Goal: Information Seeking & Learning: Learn about a topic

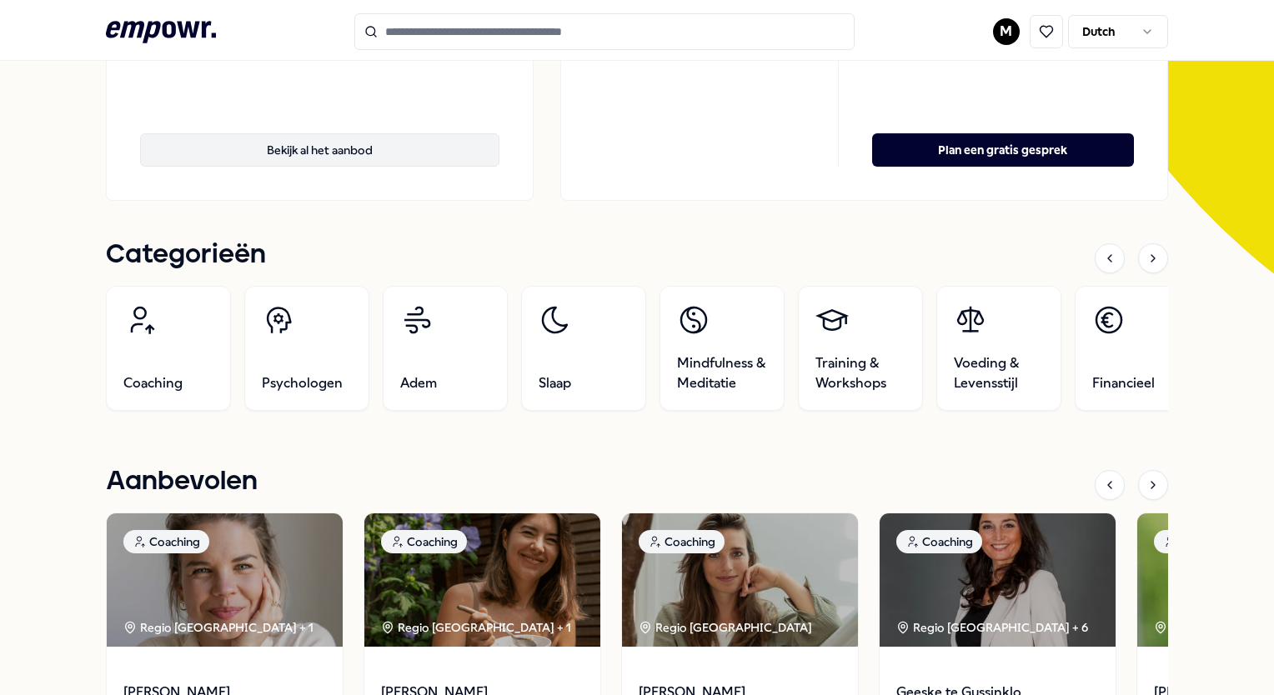
scroll to position [500, 0]
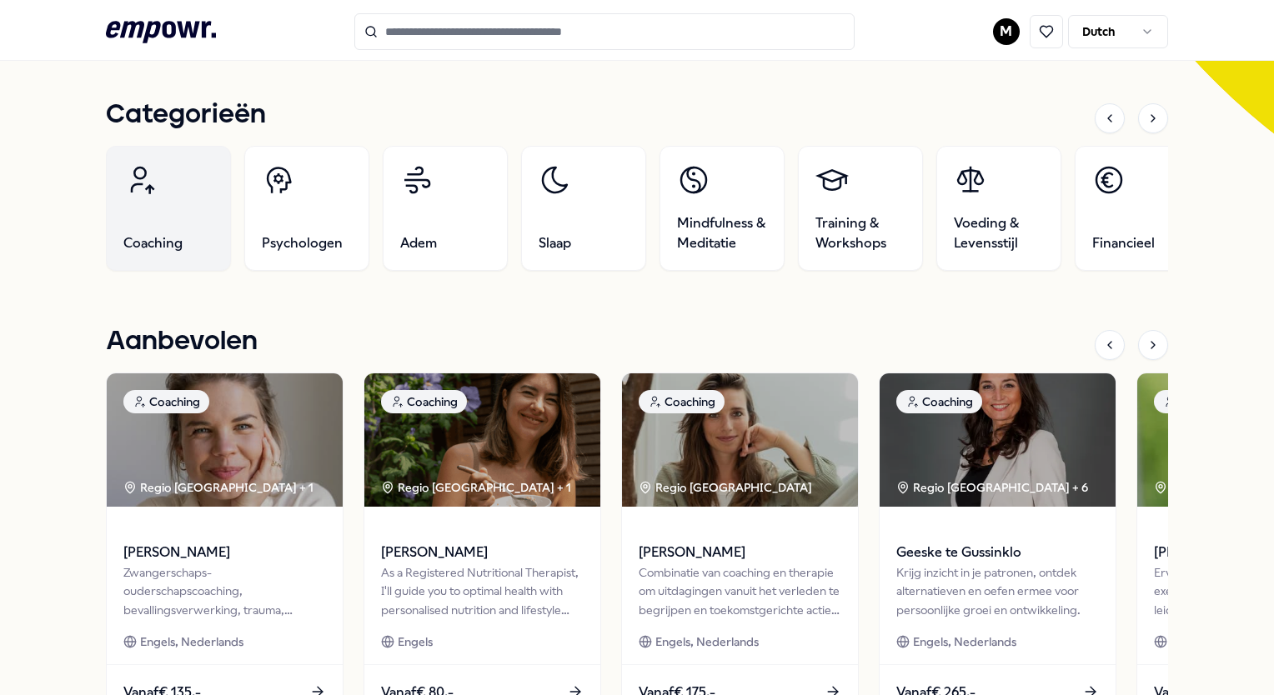
click at [182, 229] on link "Coaching" at bounding box center [168, 208] width 125 height 125
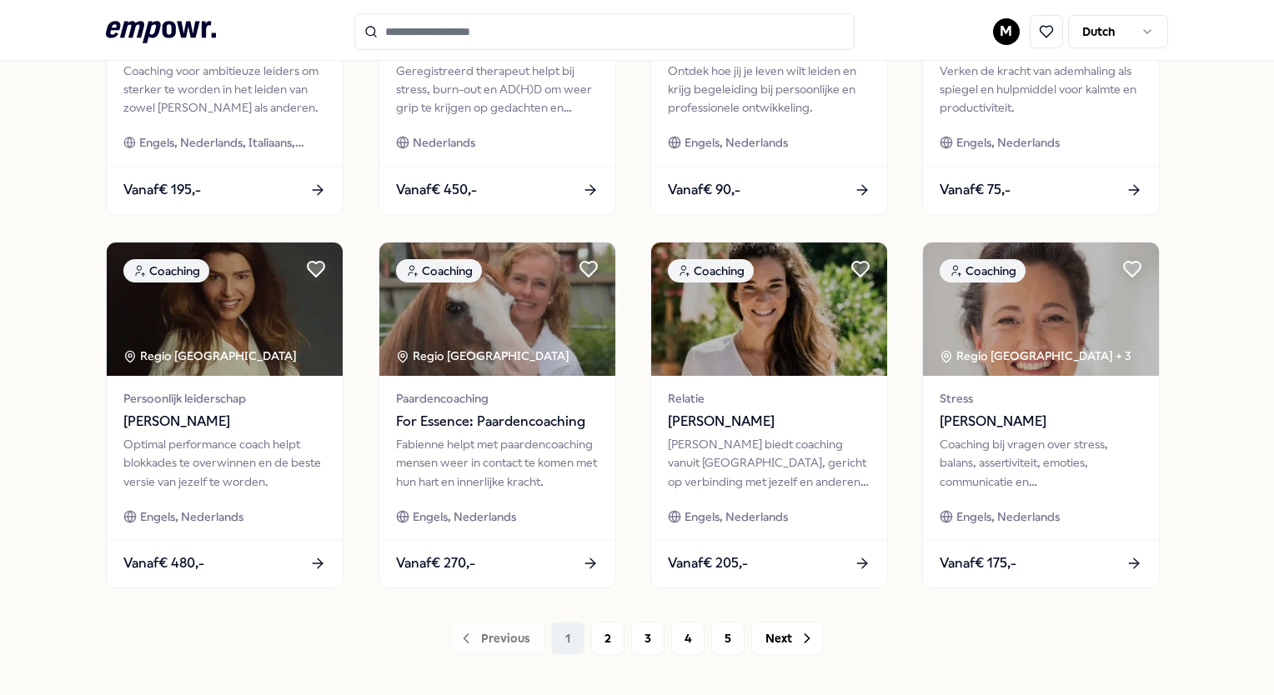
scroll to position [774, 0]
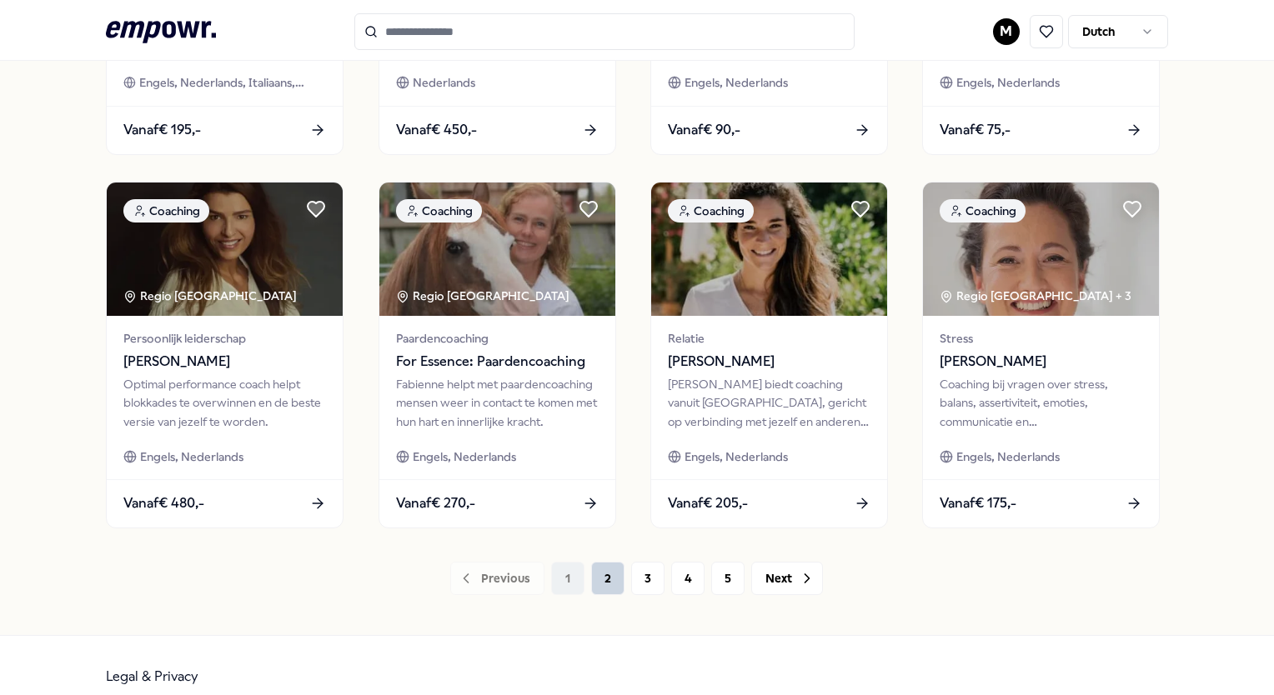
click at [603, 582] on button "2" at bounding box center [607, 578] width 33 height 33
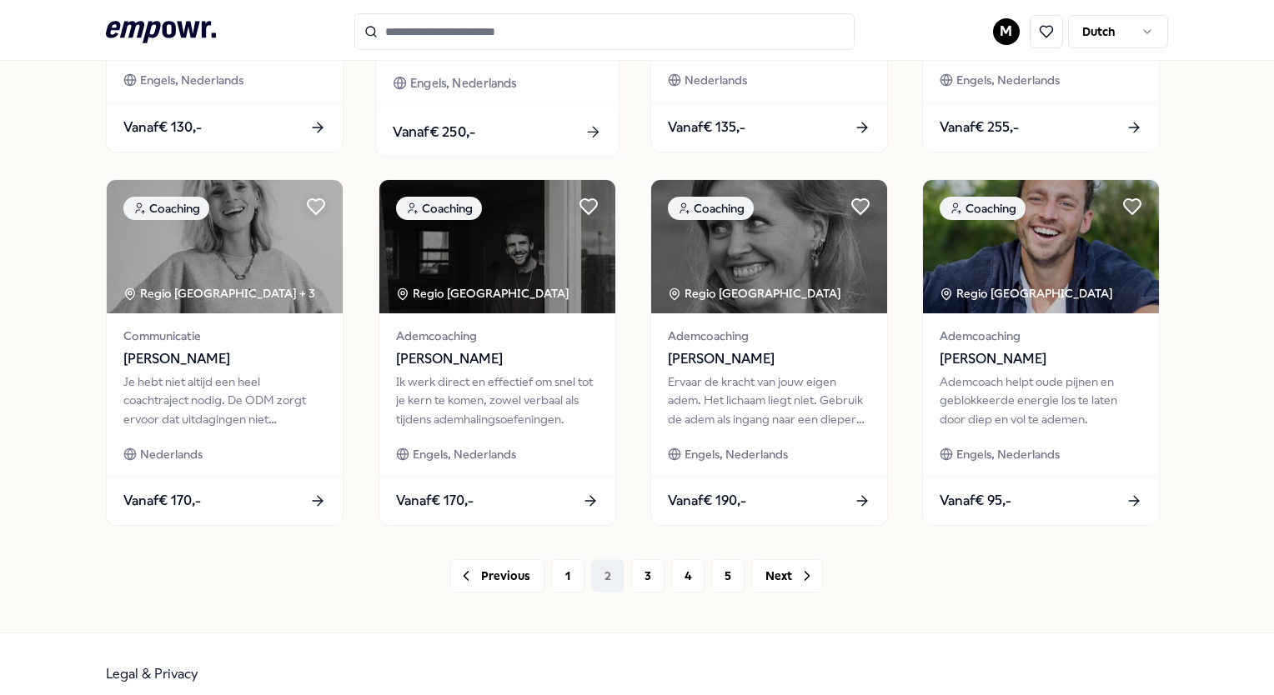
scroll to position [794, 0]
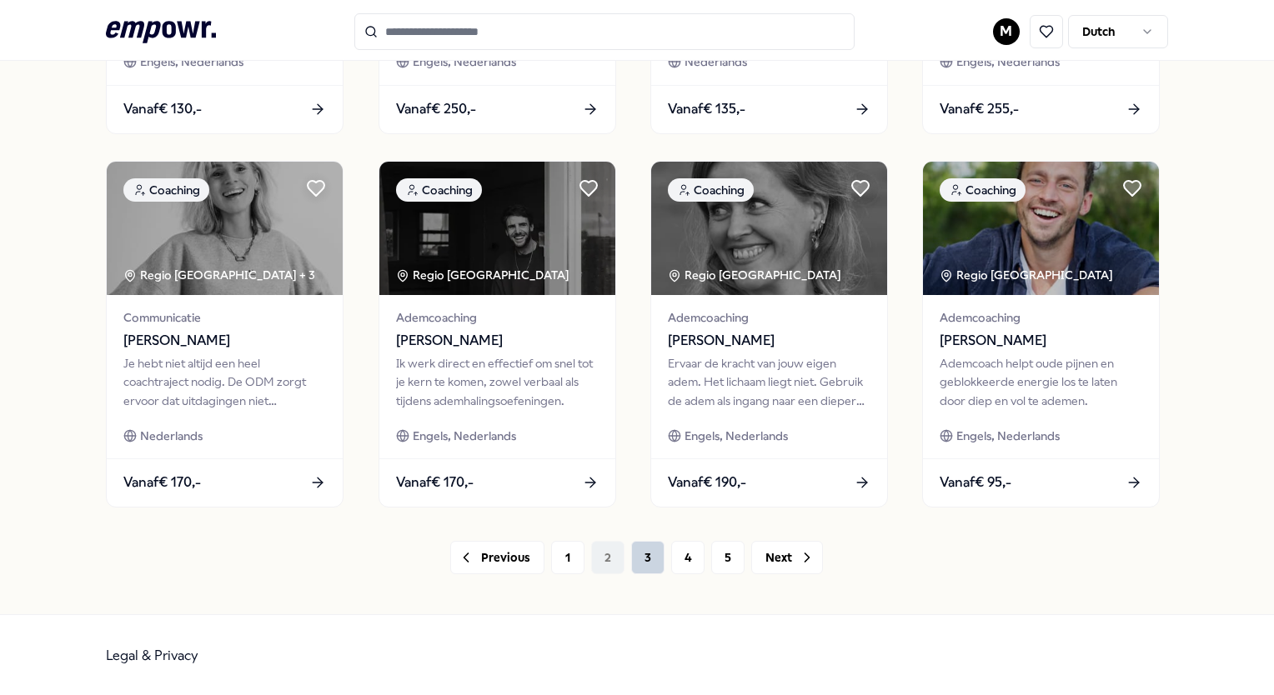
click at [640, 562] on button "3" at bounding box center [647, 557] width 33 height 33
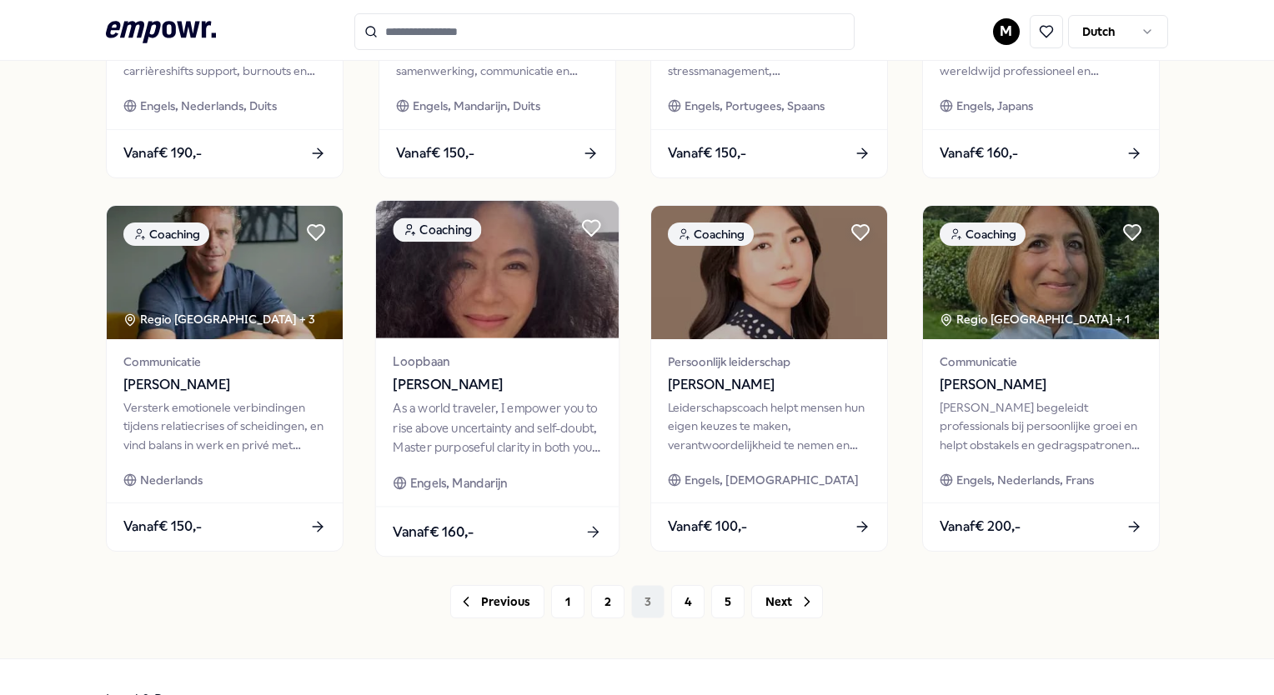
scroll to position [794, 0]
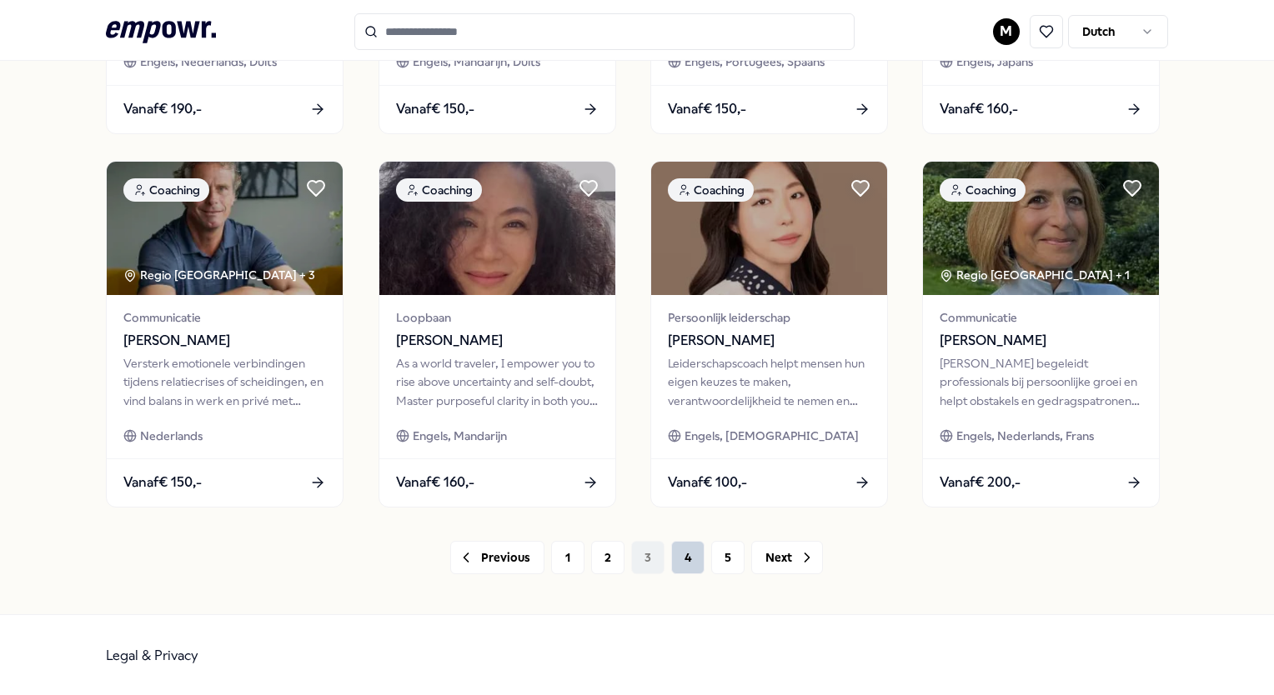
click at [694, 568] on button "4" at bounding box center [687, 557] width 33 height 33
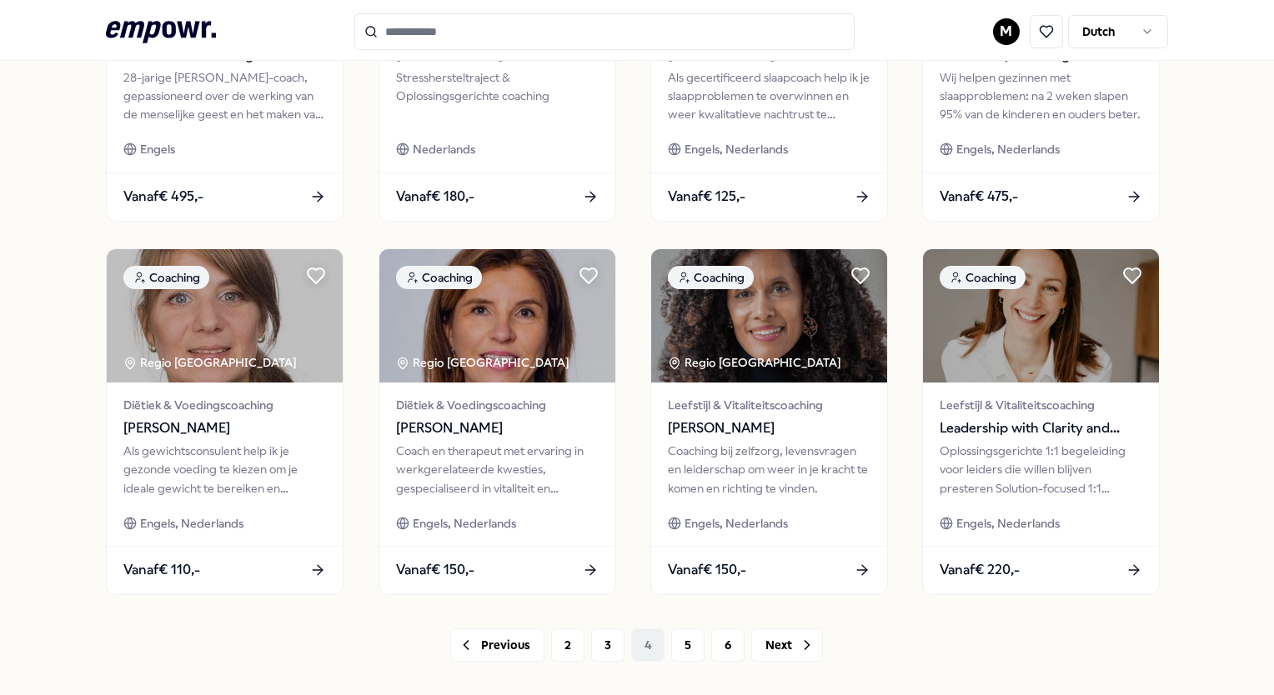
scroll to position [794, 0]
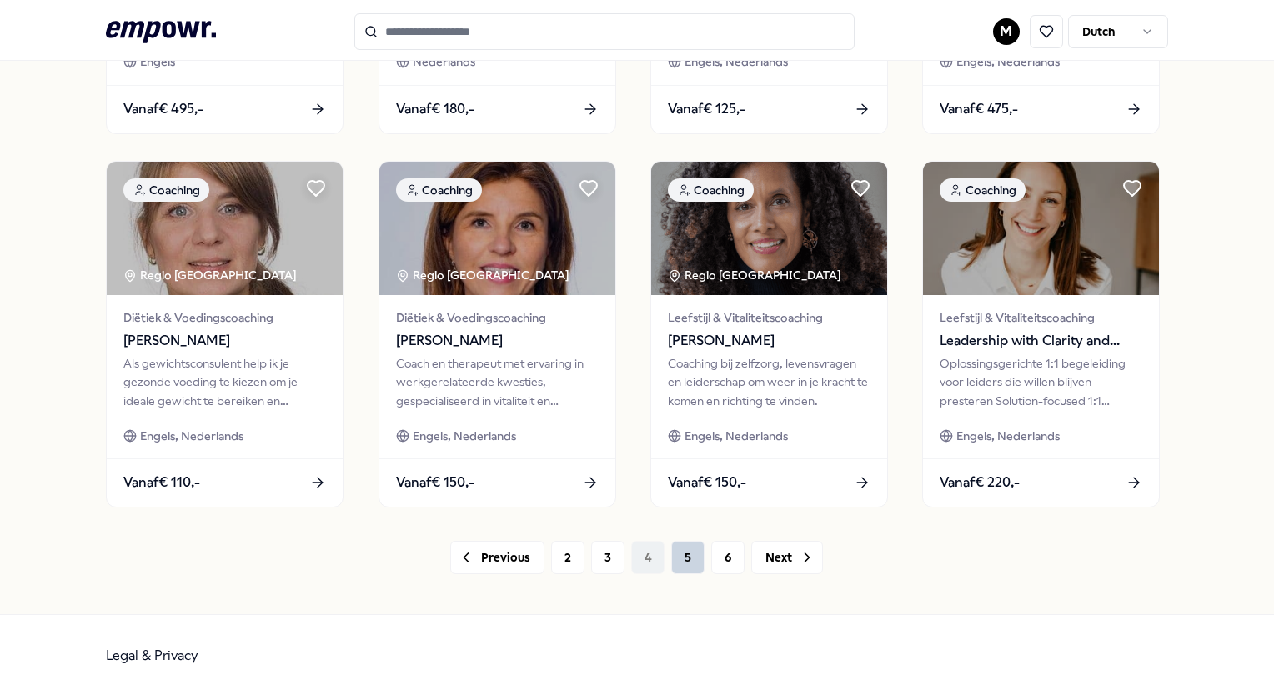
click at [690, 555] on button "5" at bounding box center [687, 557] width 33 height 33
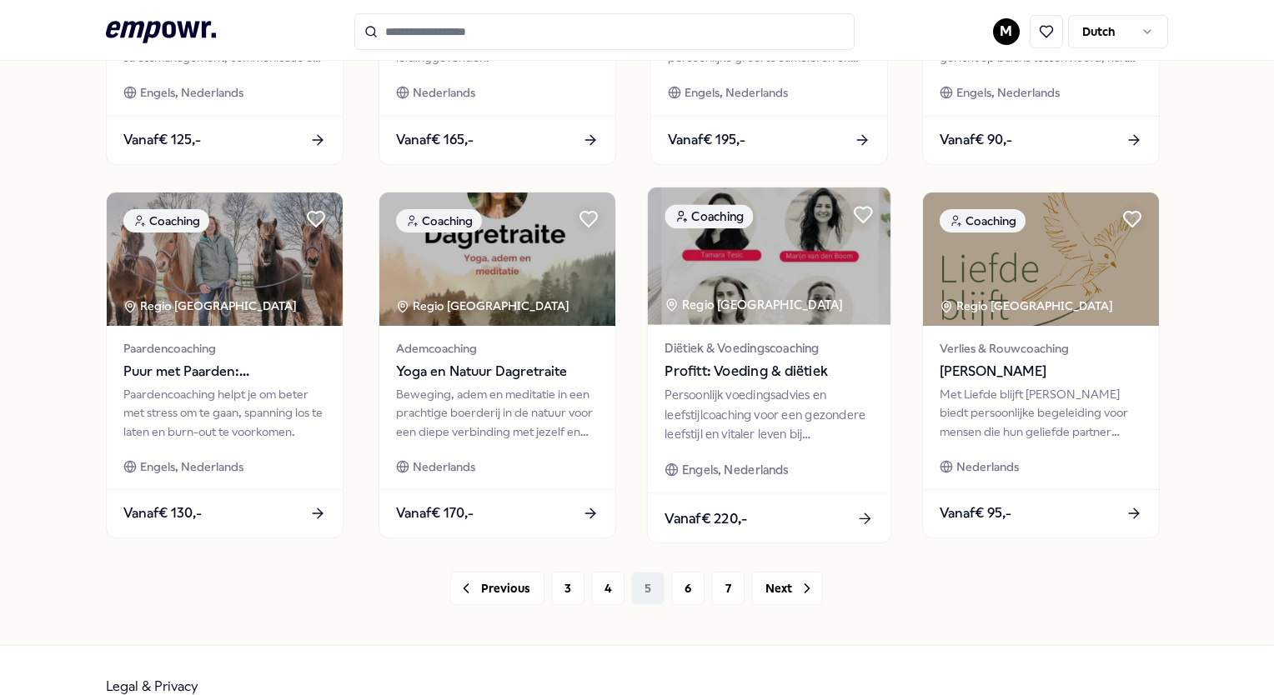
scroll to position [794, 0]
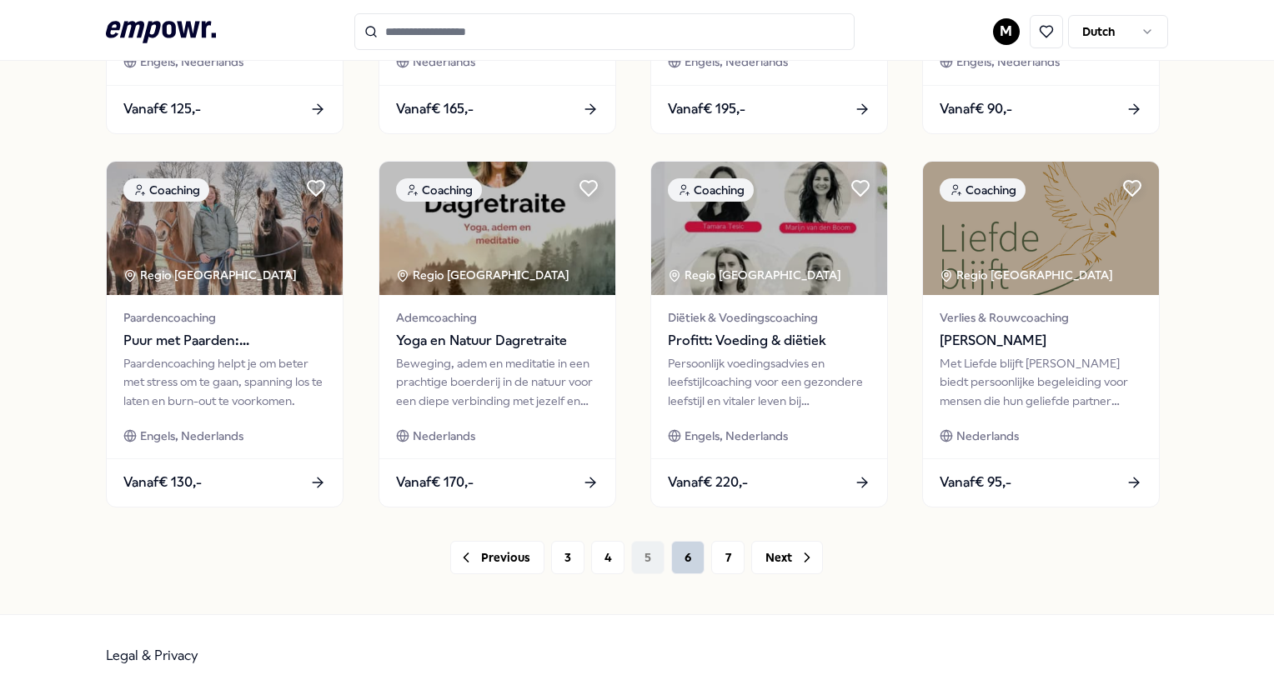
click at [689, 555] on button "6" at bounding box center [687, 557] width 33 height 33
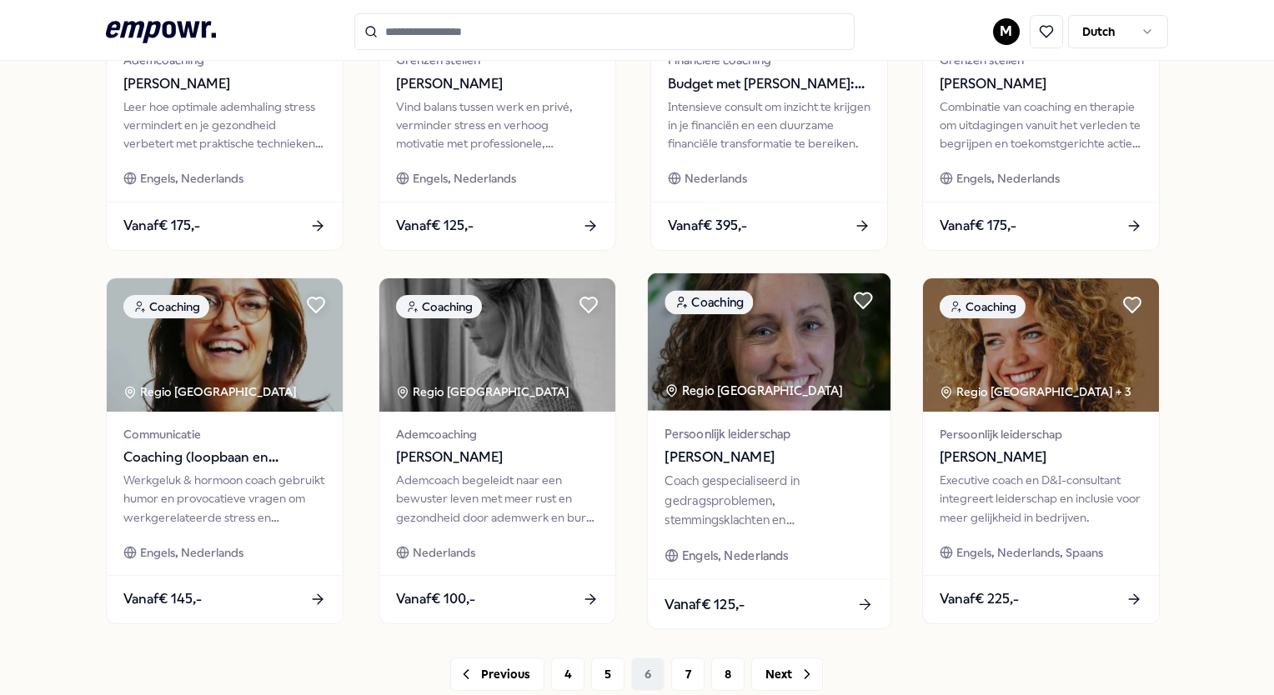
scroll to position [794, 0]
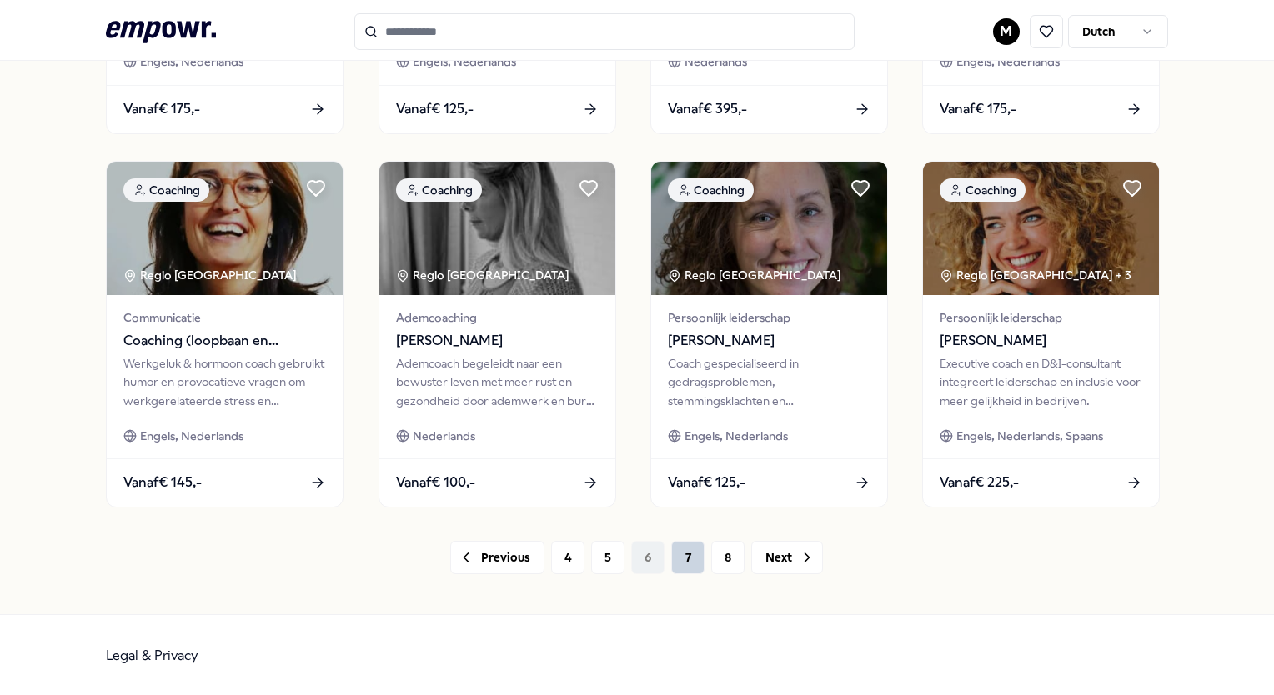
click at [680, 565] on button "7" at bounding box center [687, 557] width 33 height 33
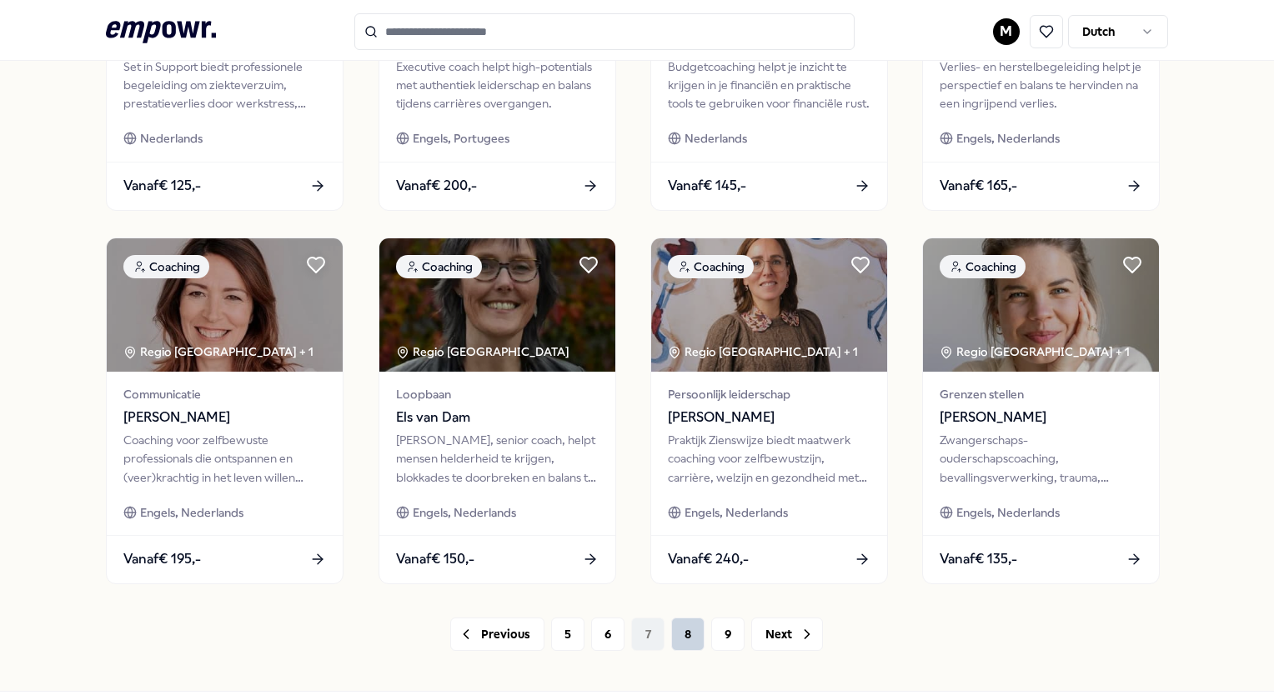
scroll to position [794, 0]
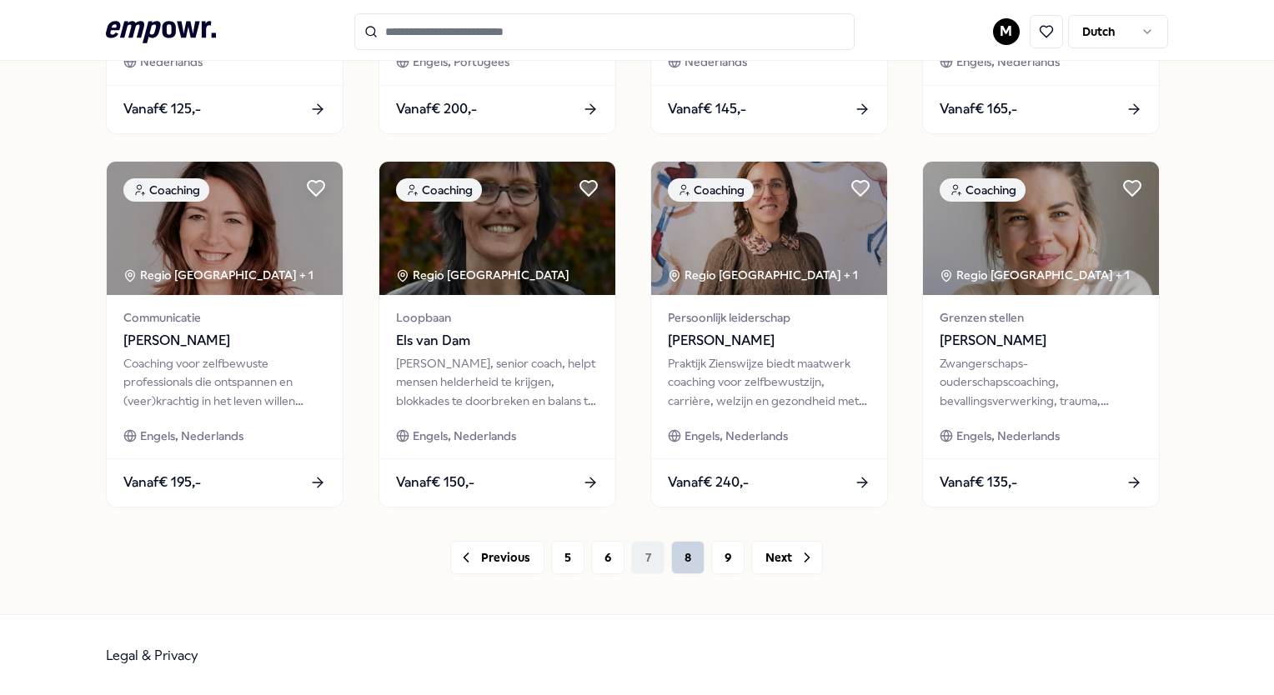
click at [690, 565] on button "8" at bounding box center [687, 557] width 33 height 33
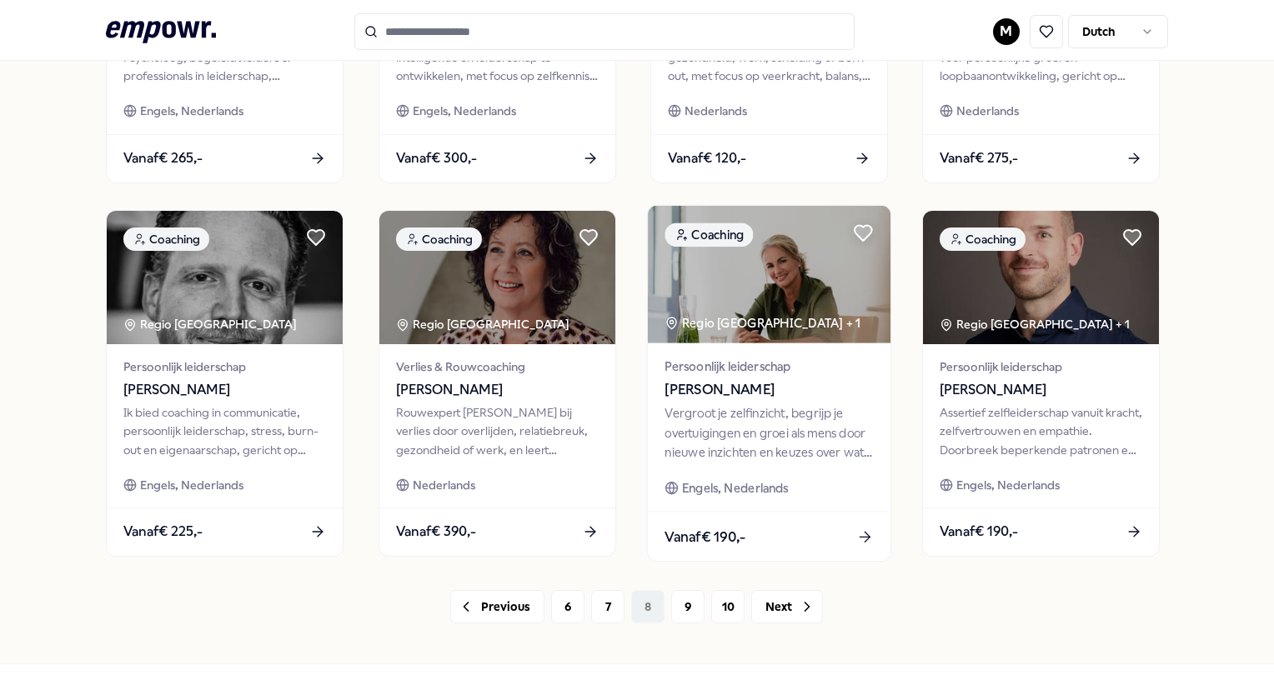
scroll to position [794, 0]
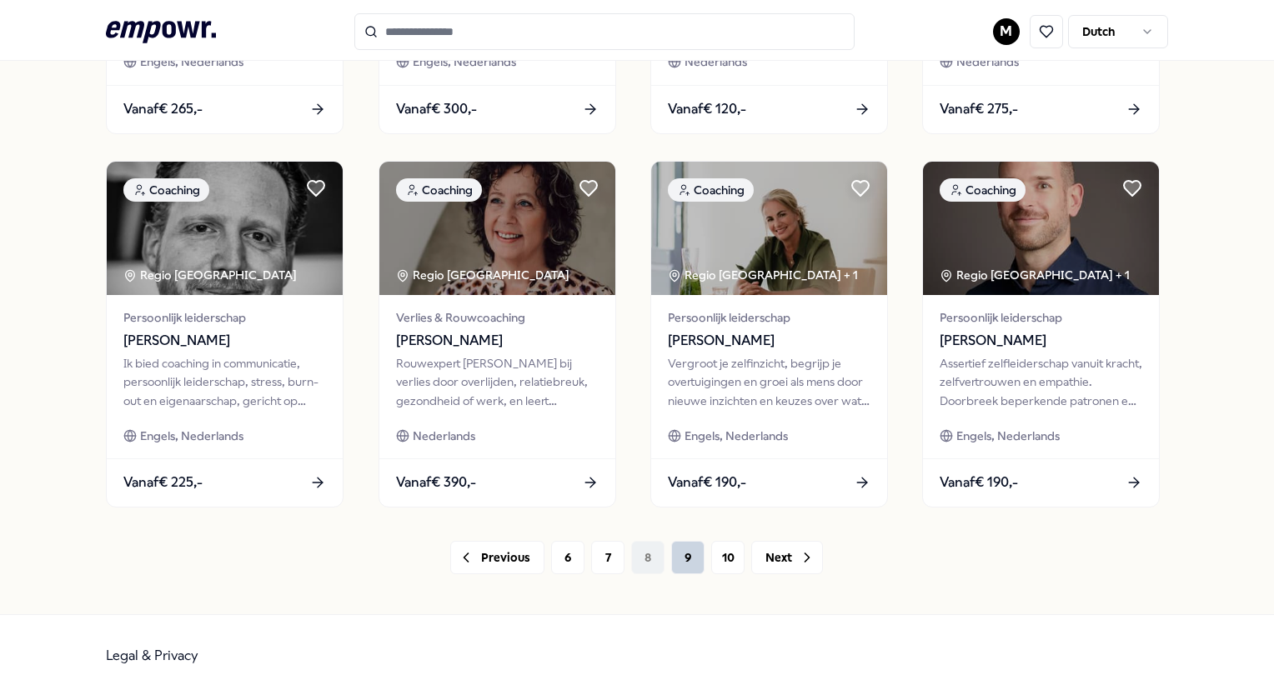
click at [683, 564] on button "9" at bounding box center [687, 557] width 33 height 33
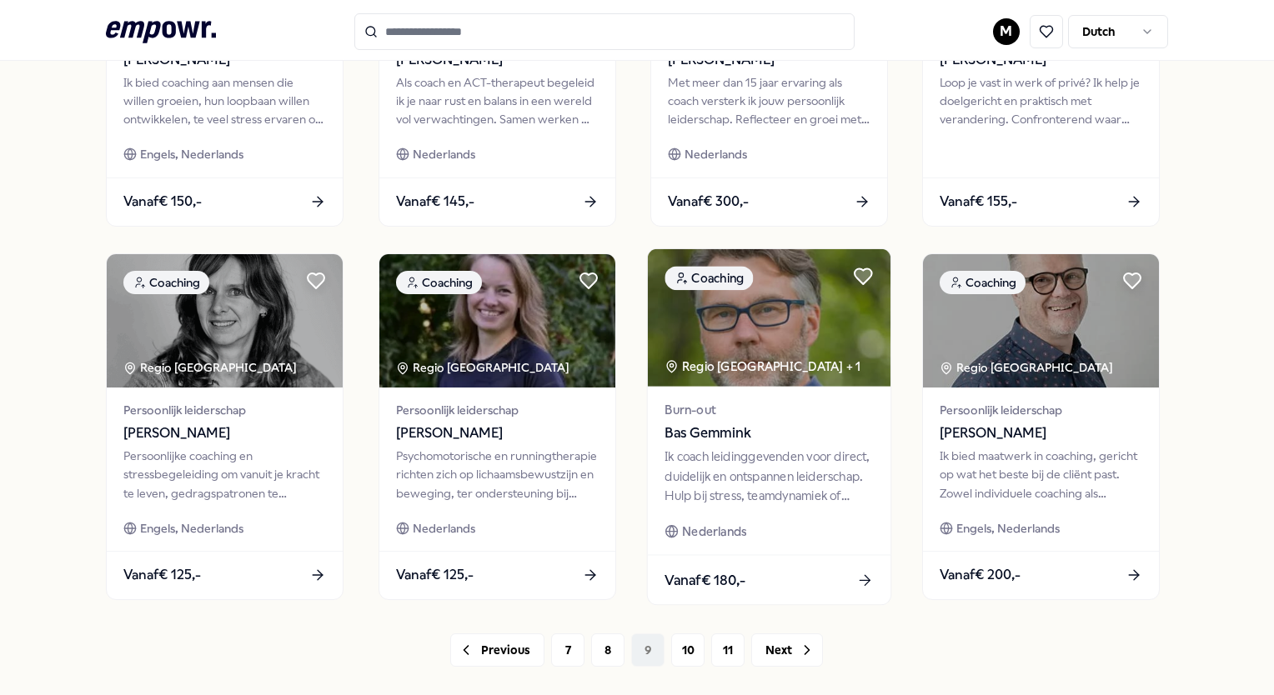
scroll to position [794, 0]
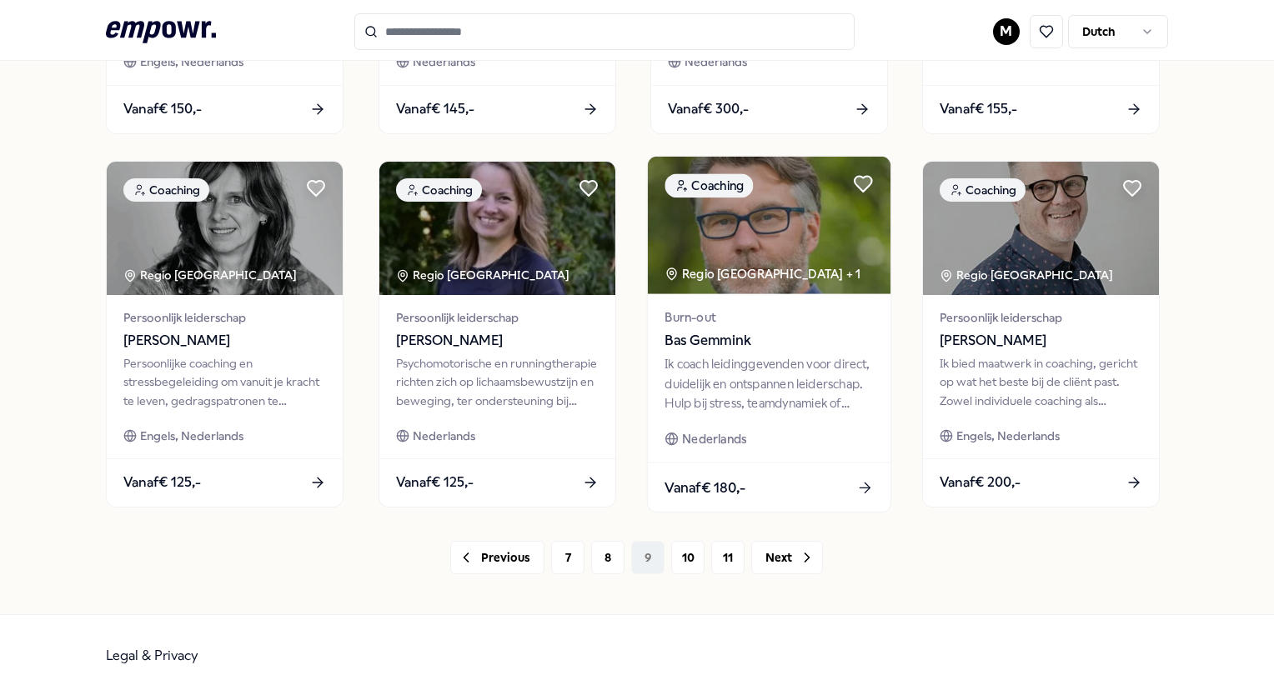
click at [672, 554] on button "10" at bounding box center [687, 557] width 33 height 33
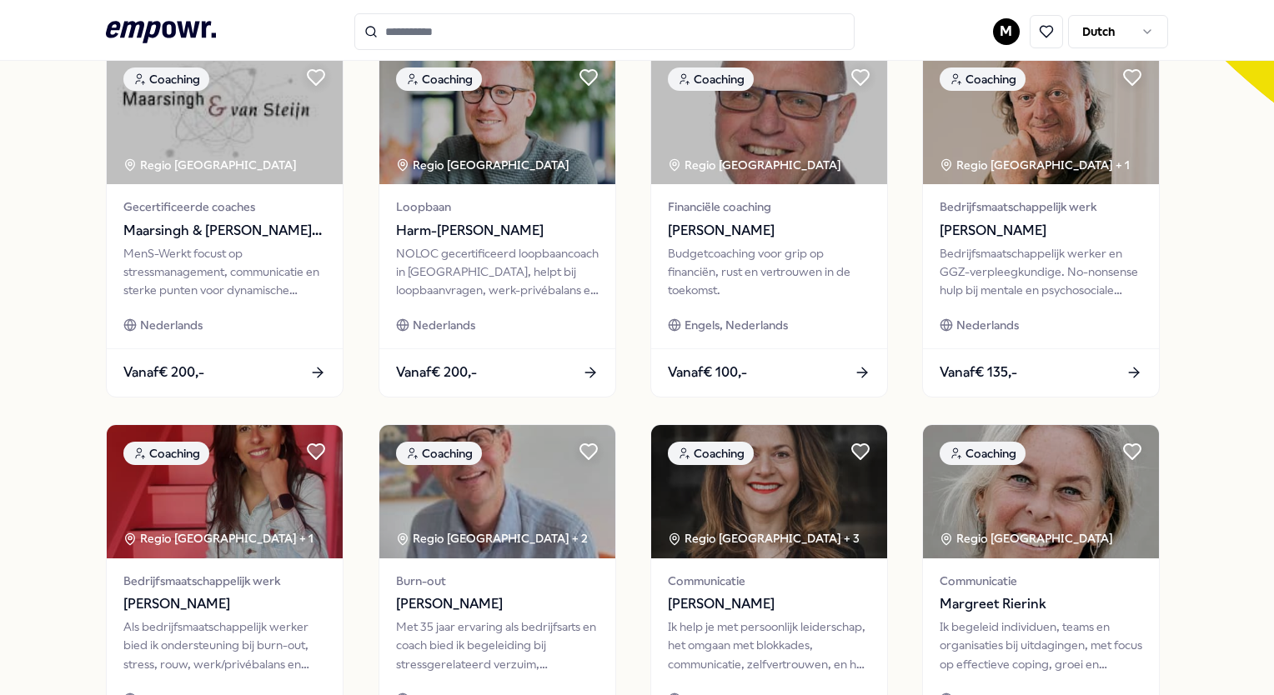
scroll to position [794, 0]
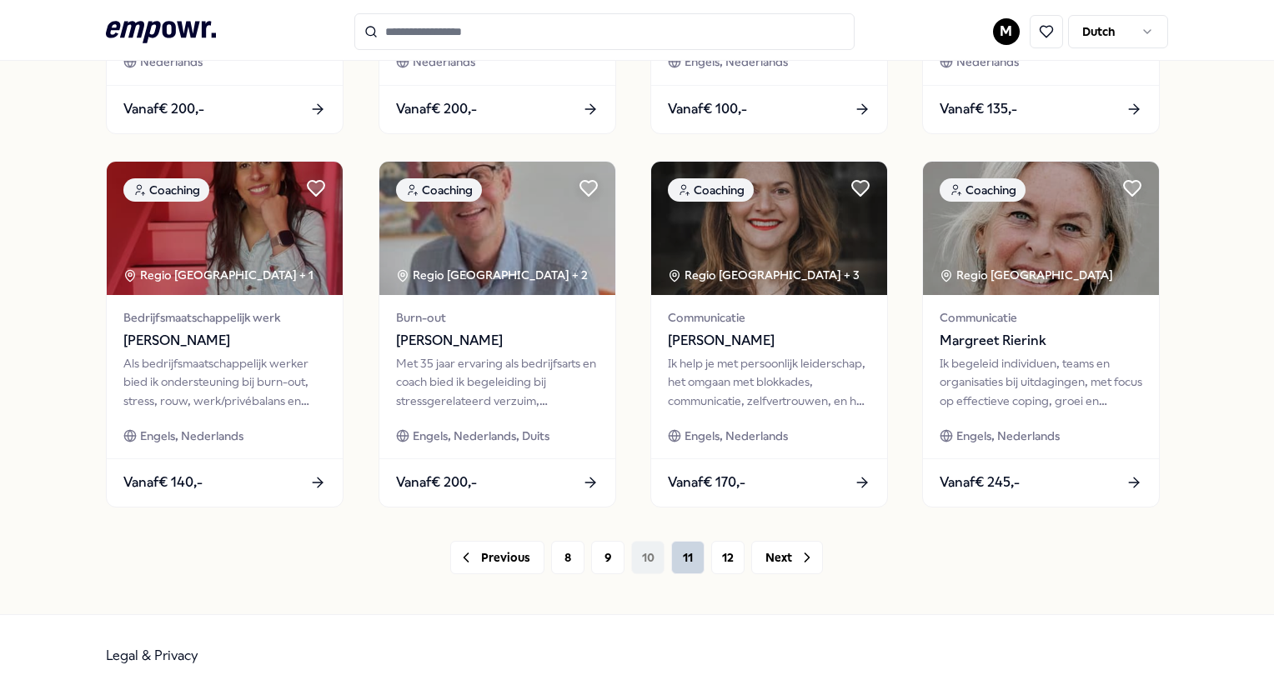
click at [693, 564] on button "11" at bounding box center [687, 557] width 33 height 33
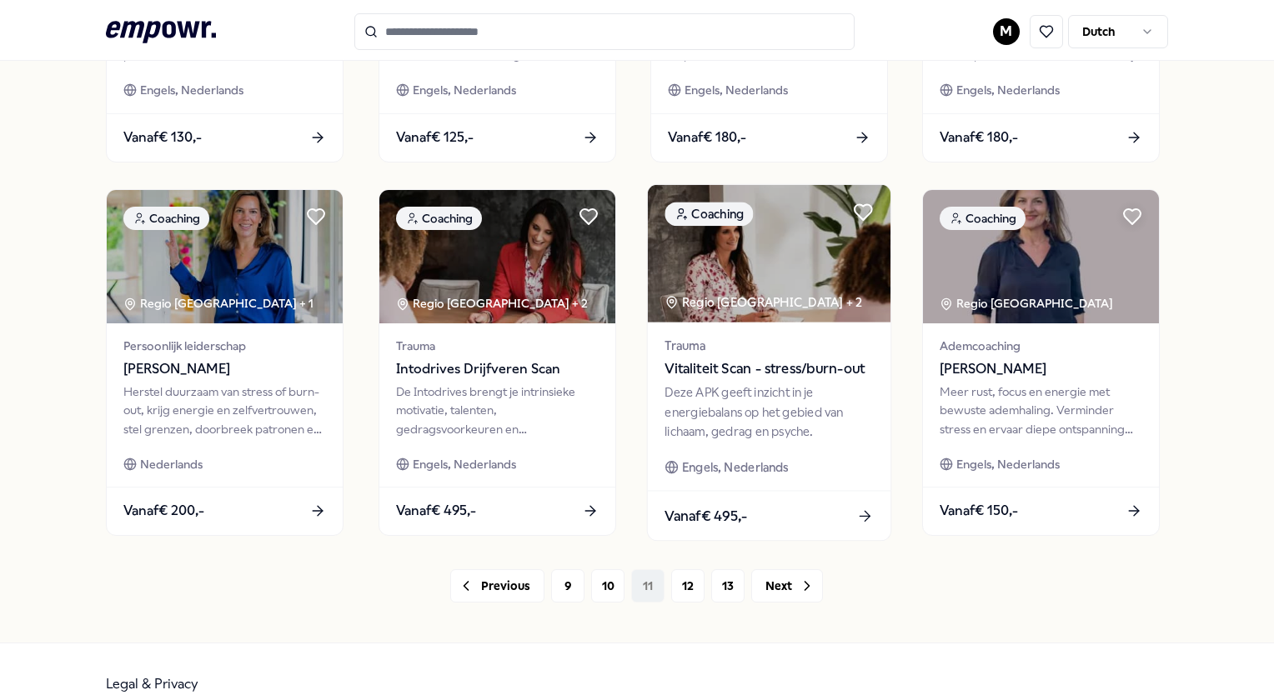
scroll to position [794, 0]
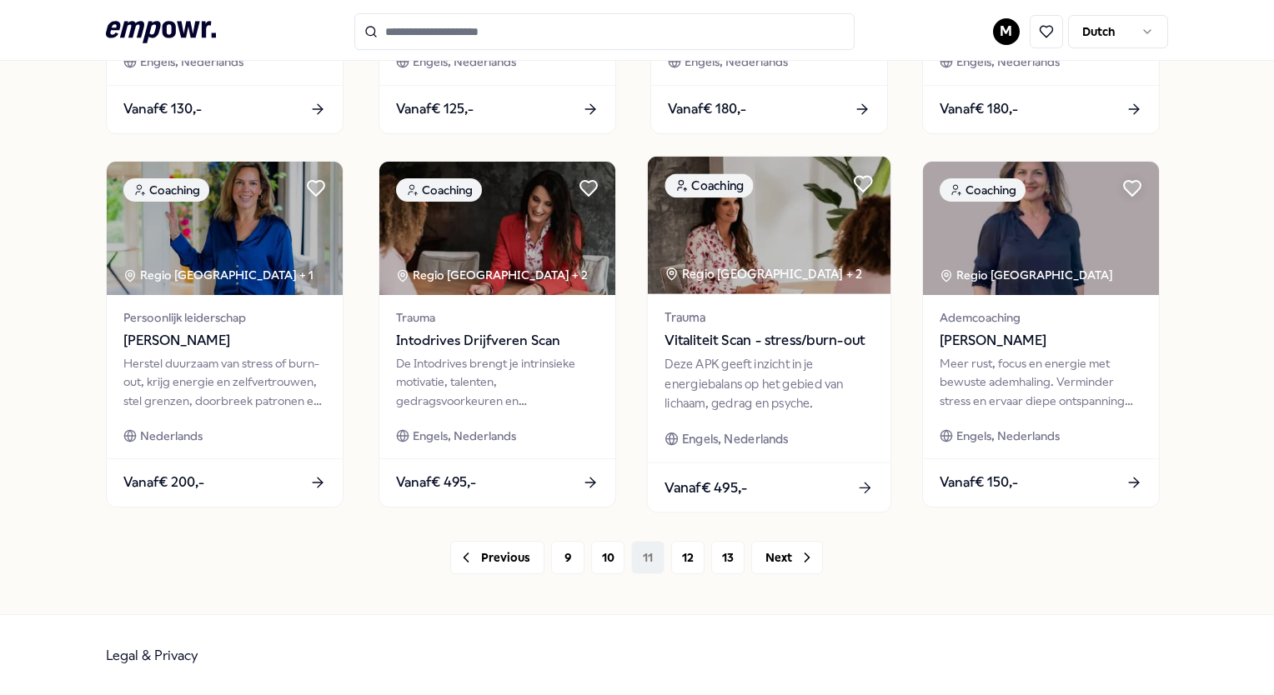
click at [695, 568] on button "12" at bounding box center [687, 557] width 33 height 33
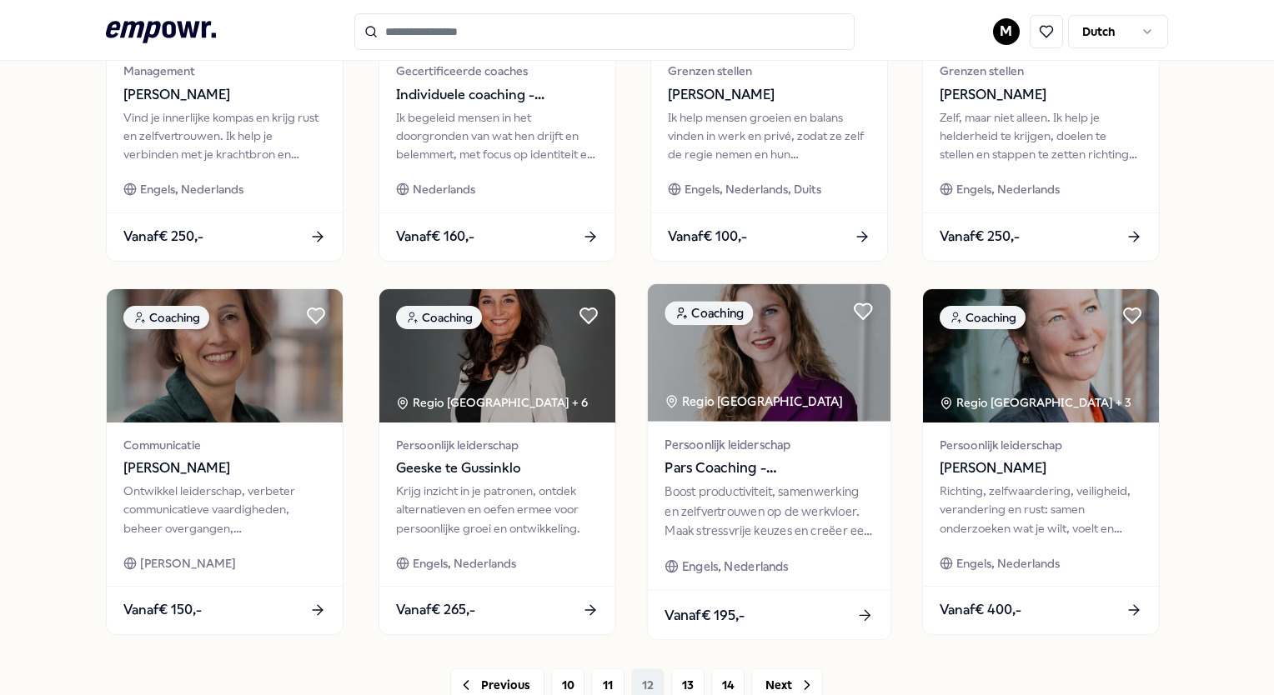
scroll to position [794, 0]
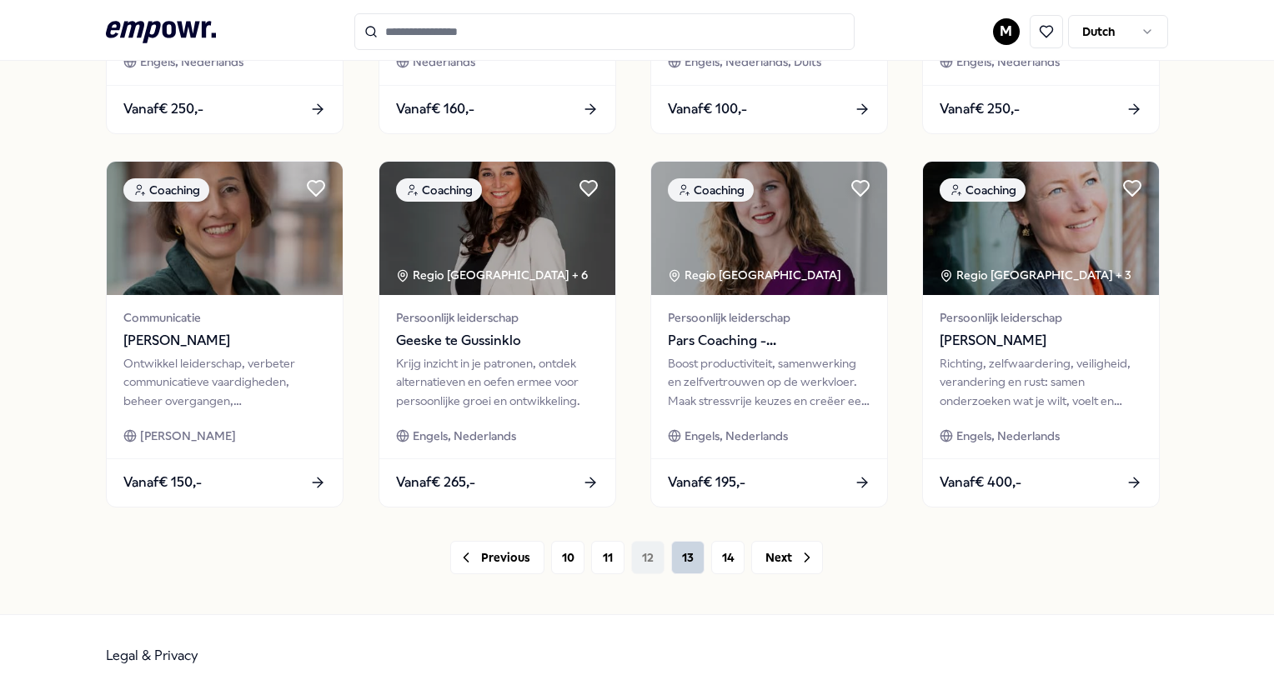
click at [682, 565] on button "13" at bounding box center [687, 557] width 33 height 33
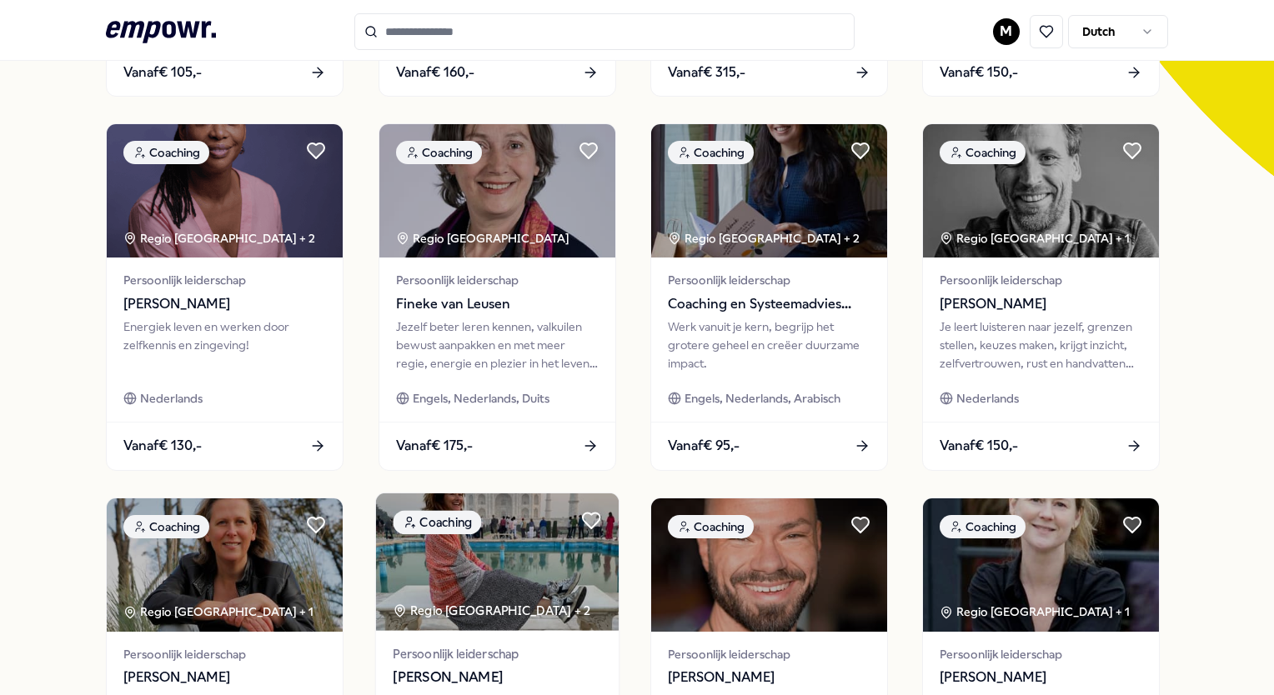
scroll to position [794, 0]
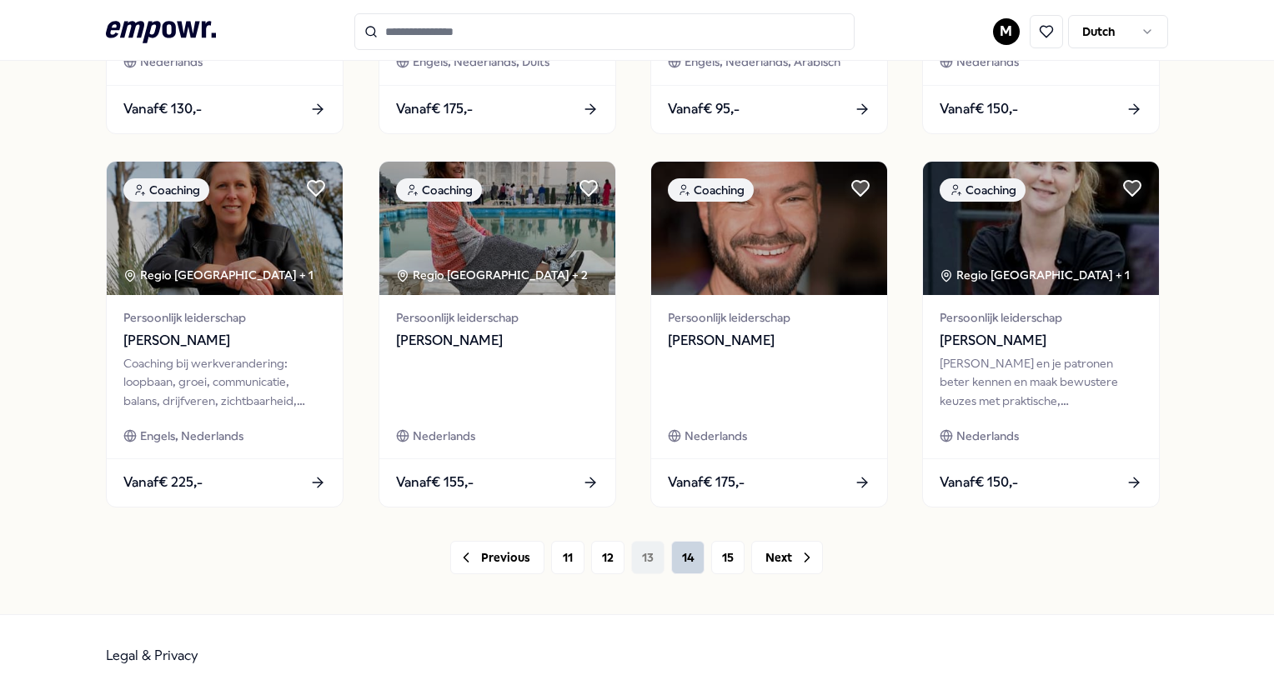
click at [678, 566] on button "14" at bounding box center [687, 557] width 33 height 33
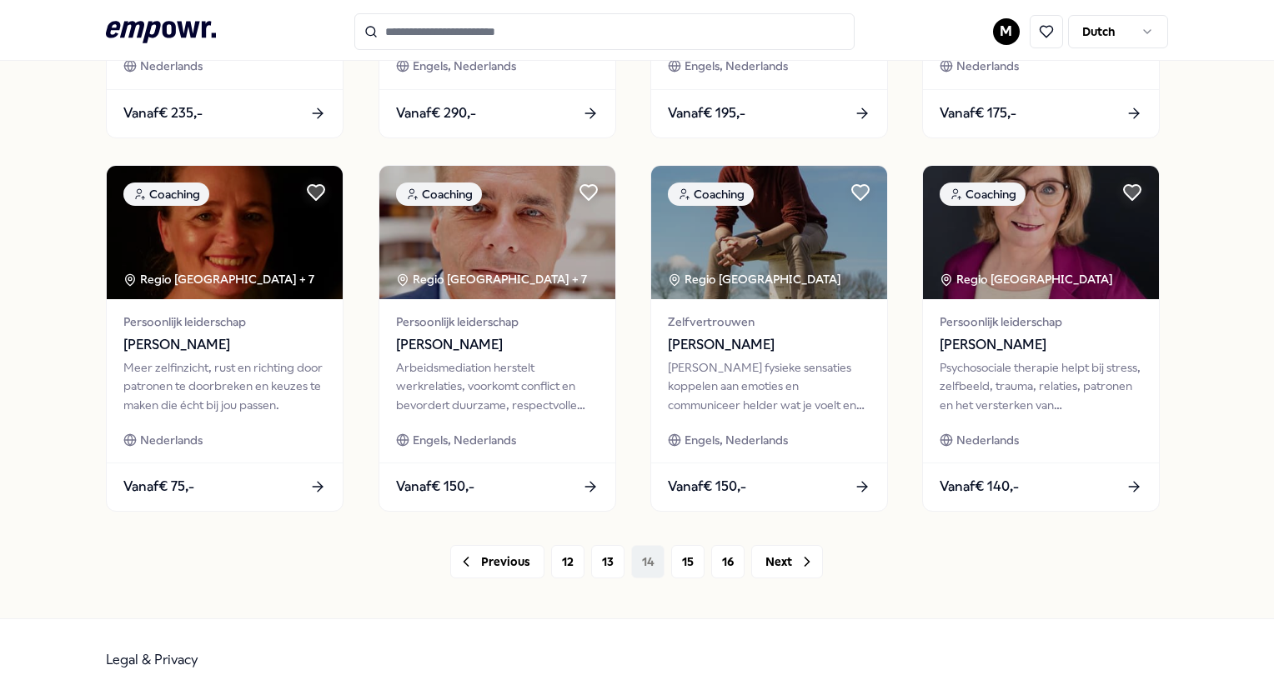
scroll to position [794, 0]
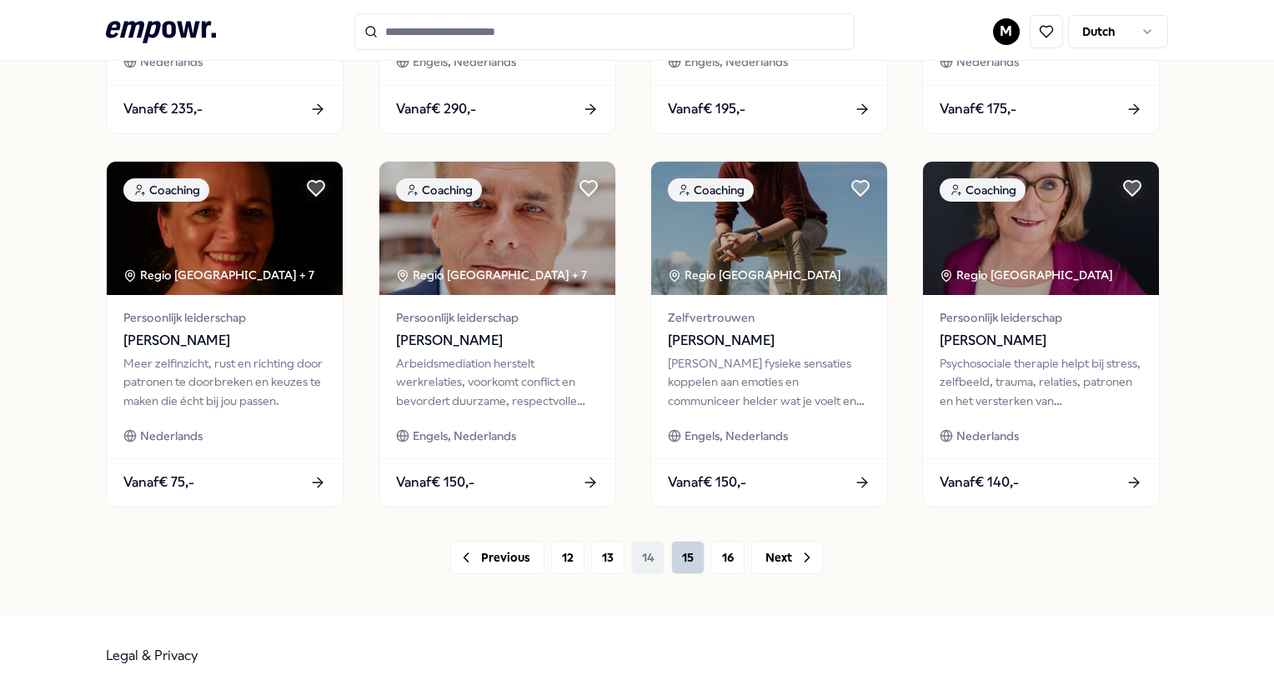
click at [674, 570] on button "15" at bounding box center [687, 557] width 33 height 33
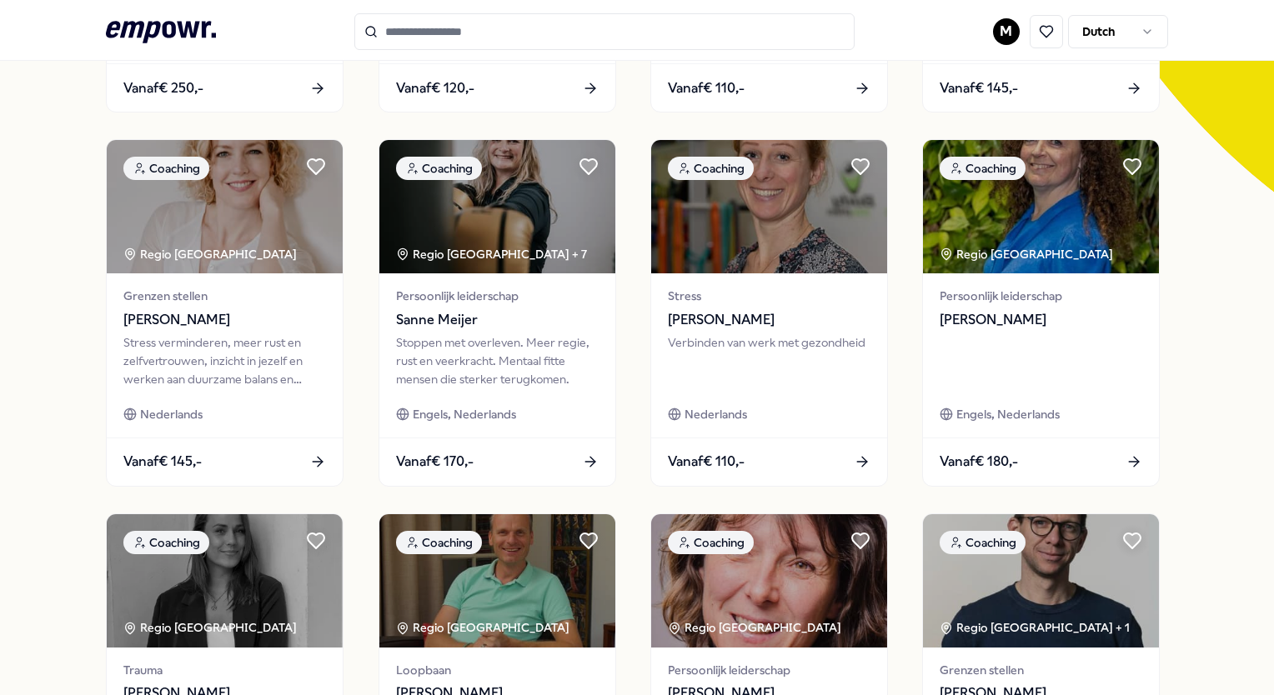
scroll to position [750, 0]
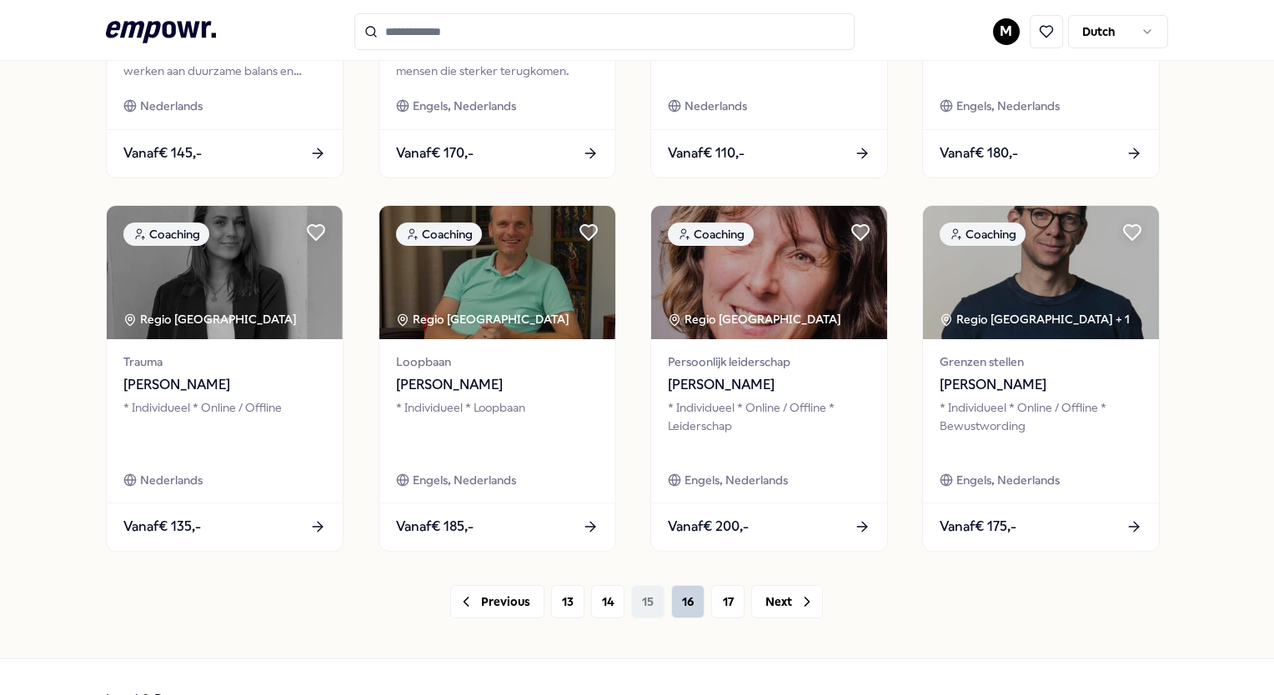
click at [671, 602] on button "16" at bounding box center [687, 601] width 33 height 33
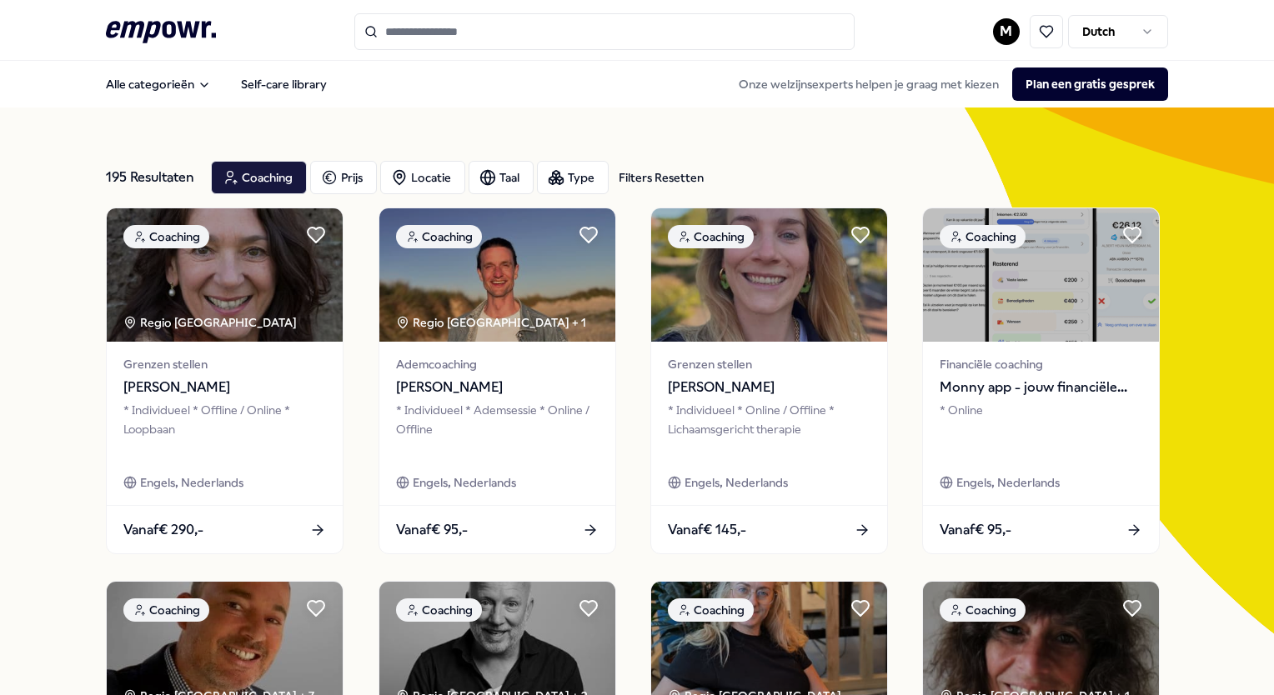
click at [664, 172] on div "Filters Resetten" at bounding box center [661, 177] width 85 height 18
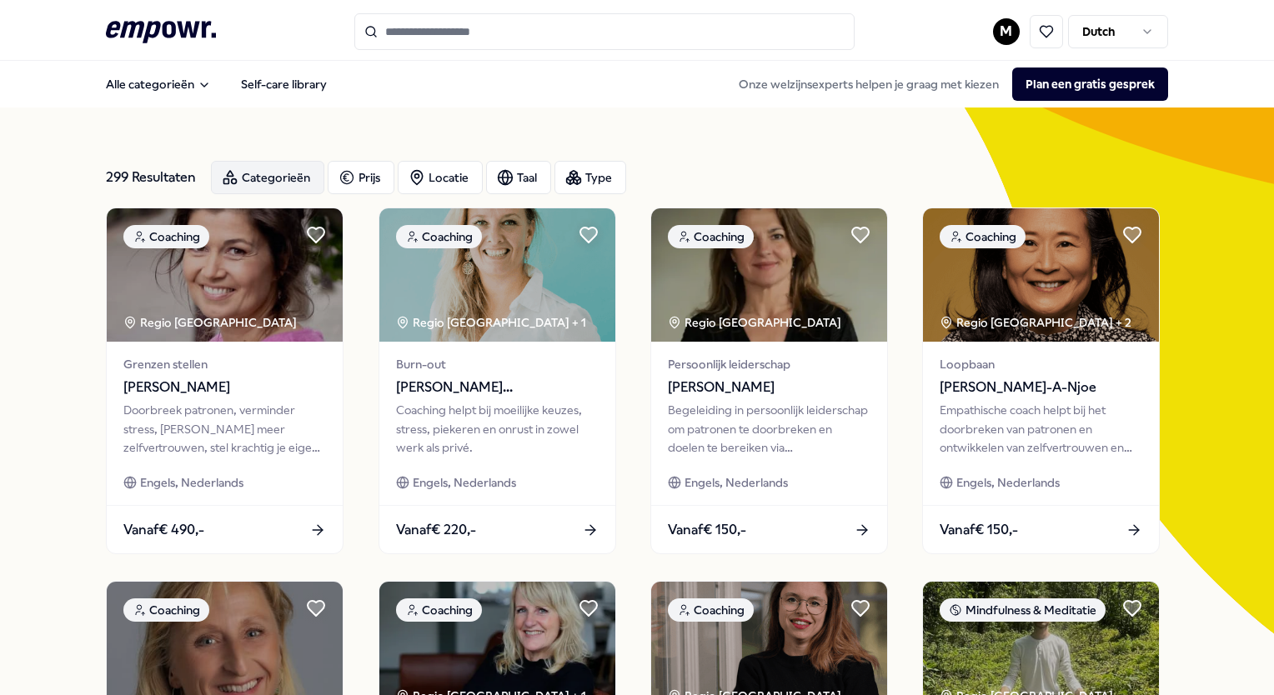
click at [270, 178] on div "Categorieën" at bounding box center [267, 177] width 113 height 33
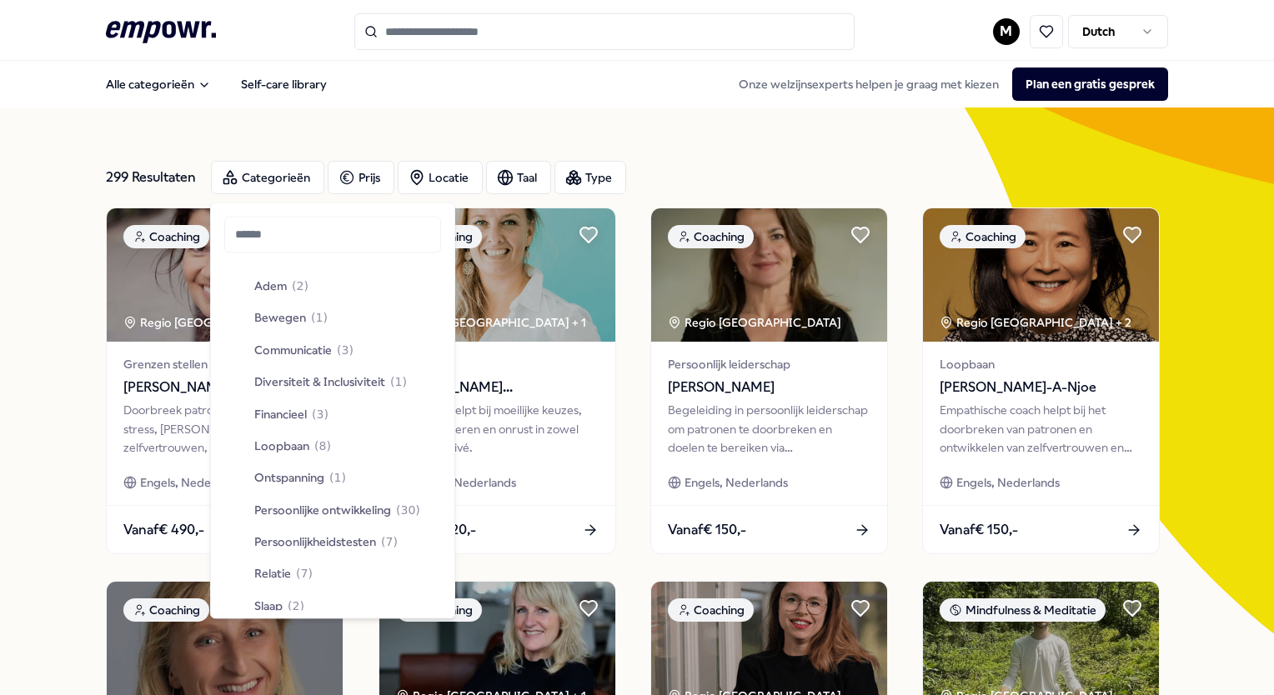
scroll to position [1961, 0]
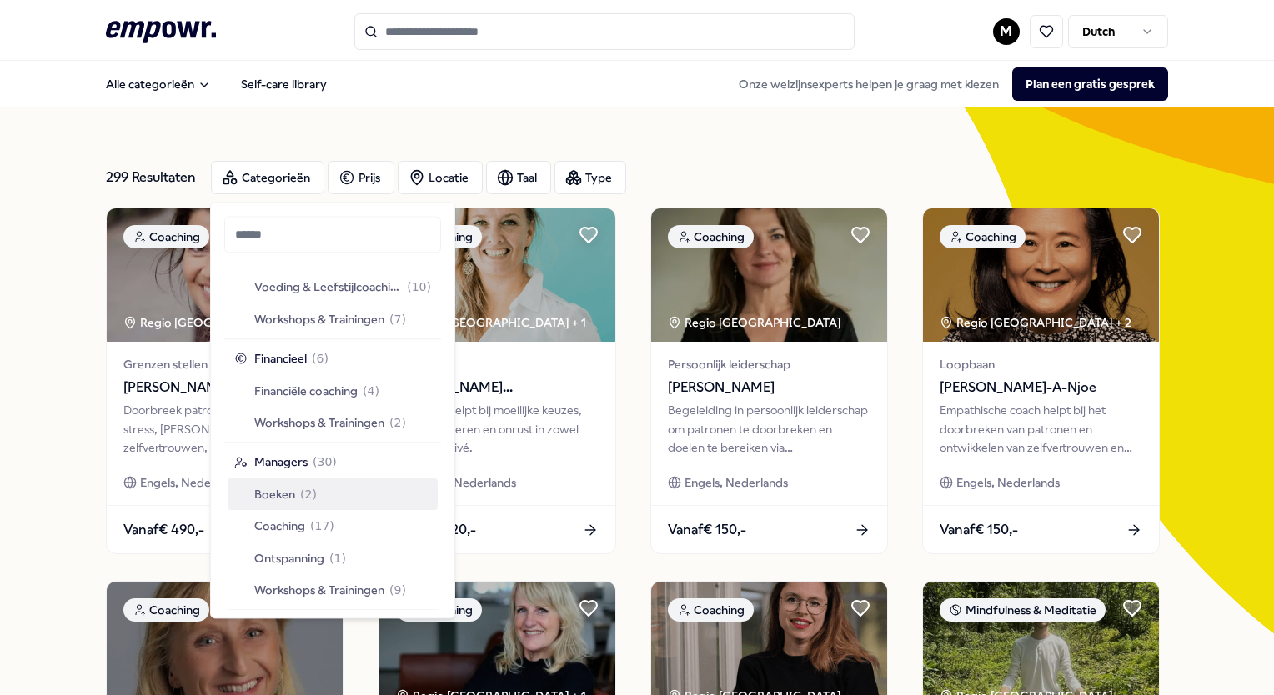
click at [288, 495] on span "Boeken" at bounding box center [274, 494] width 41 height 18
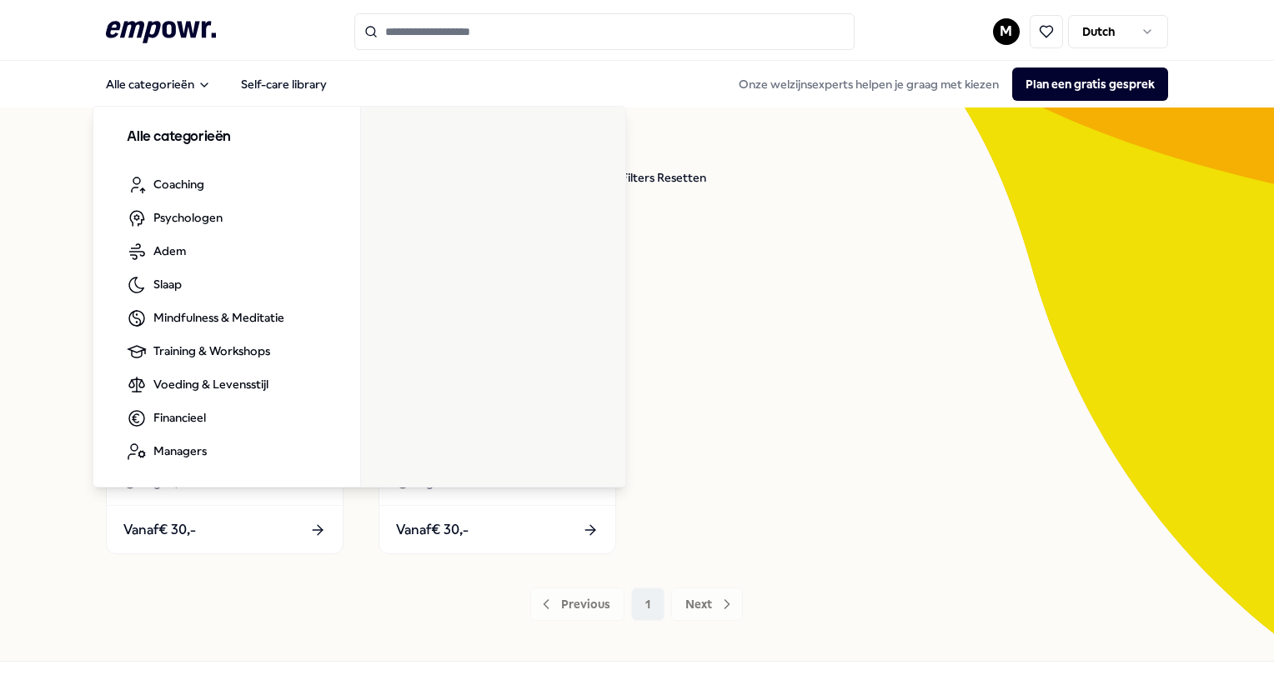
click at [665, 184] on div "Filters Resetten" at bounding box center [663, 177] width 85 height 18
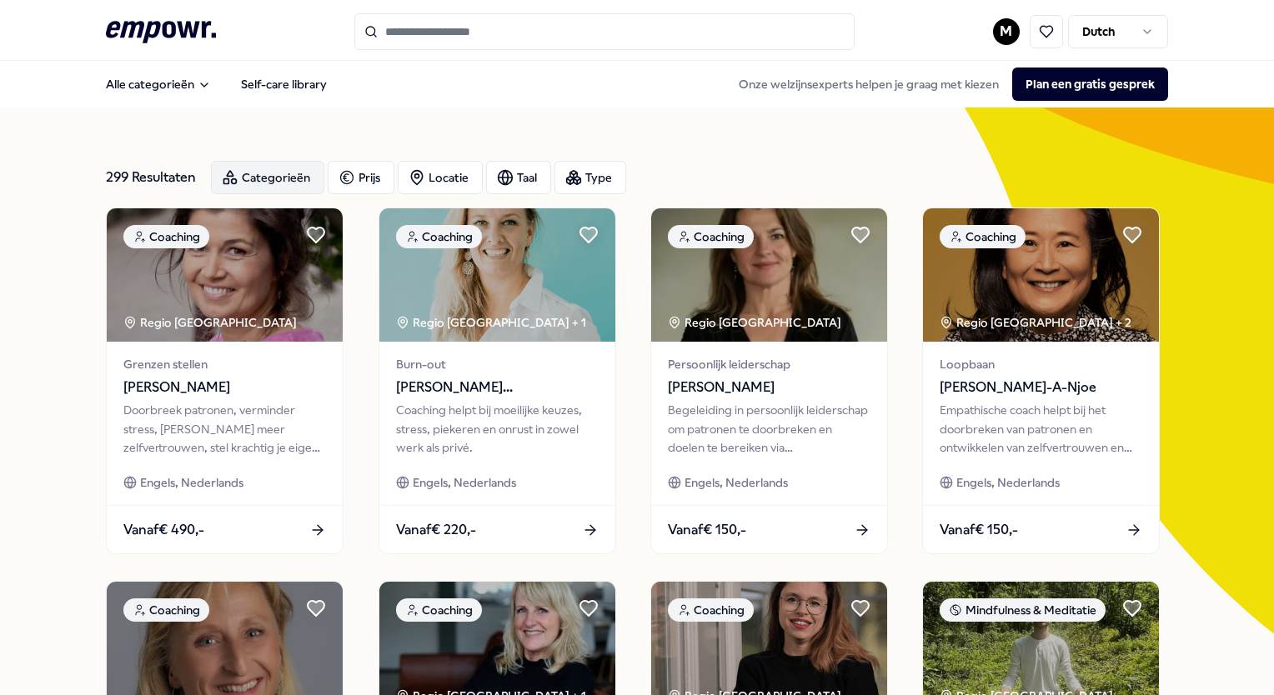
click at [223, 178] on icon "button" at bounding box center [230, 177] width 17 height 17
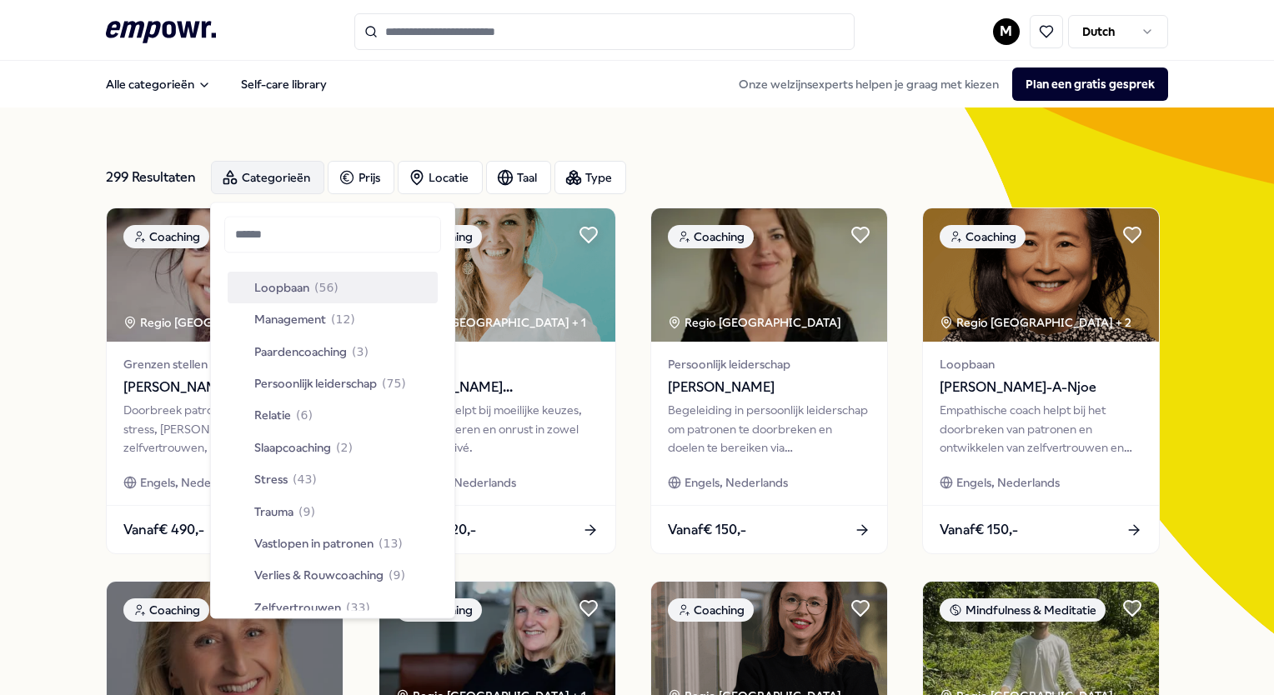
scroll to position [500, 0]
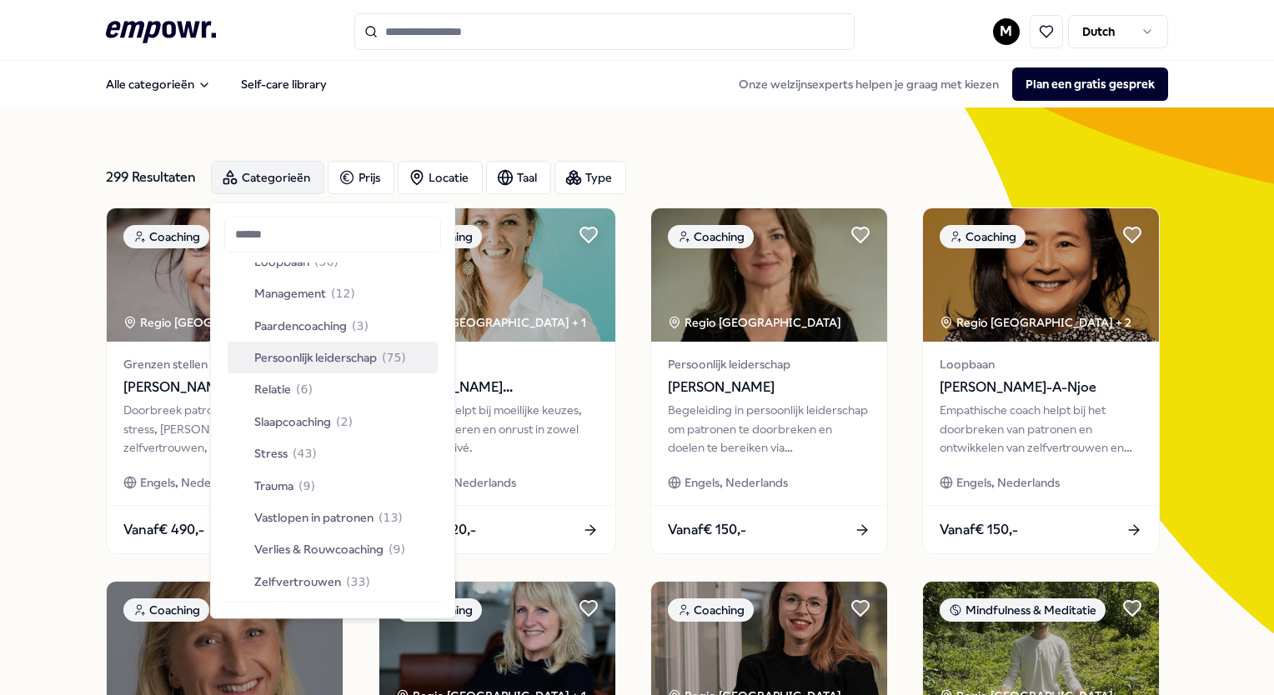
click at [333, 356] on span "Persoonlijk leiderschap" at bounding box center [315, 357] width 123 height 18
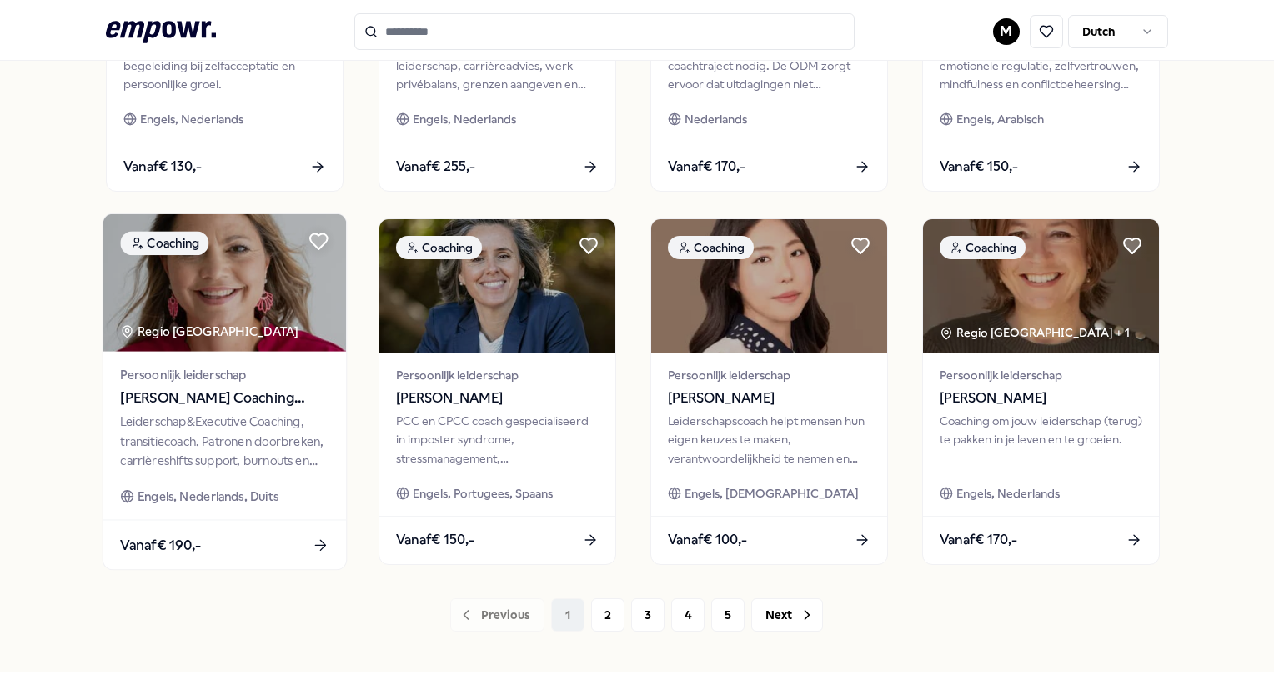
scroll to position [794, 0]
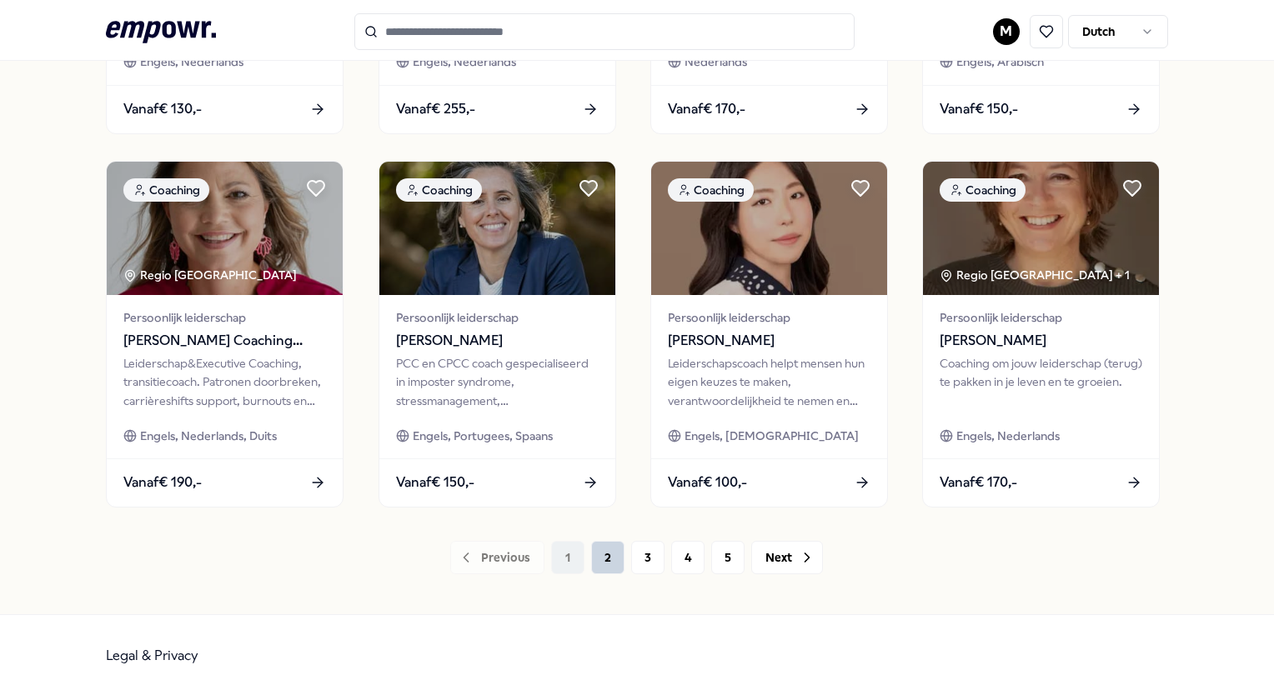
click at [594, 552] on button "2" at bounding box center [607, 557] width 33 height 33
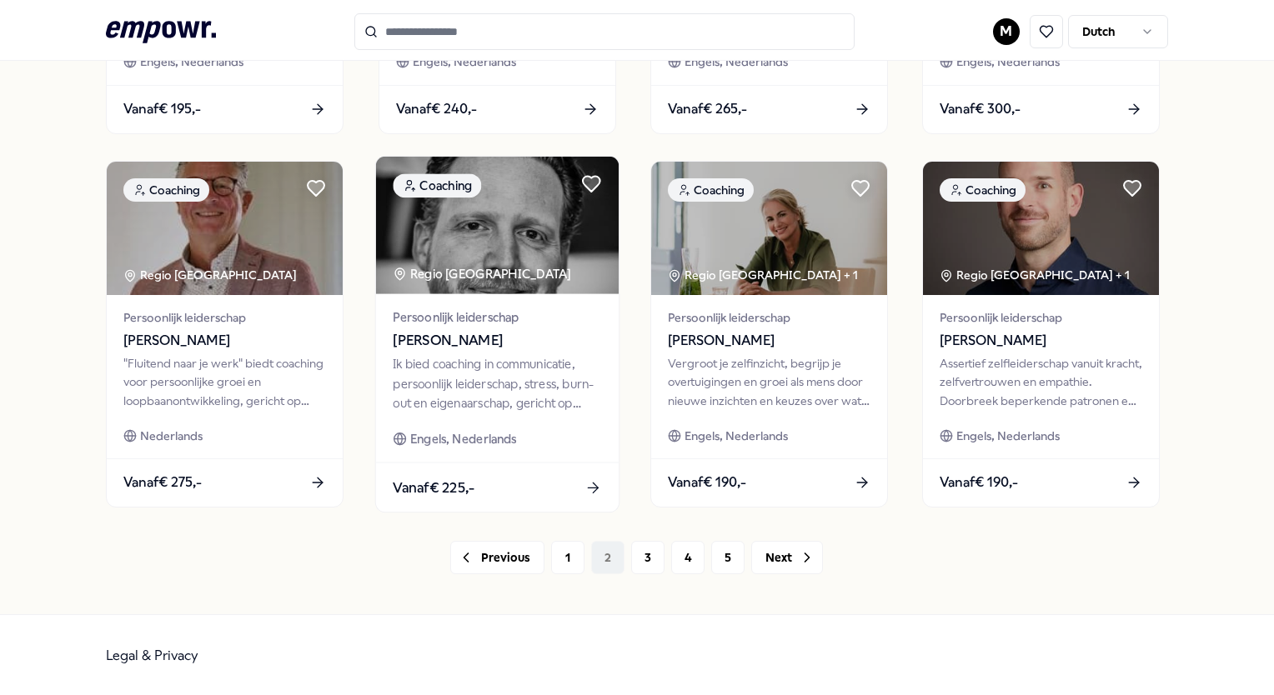
click at [529, 355] on div "Ik bied coaching in communicatie, persoonlijk leiderschap, stress, burn-out en …" at bounding box center [497, 384] width 208 height 58
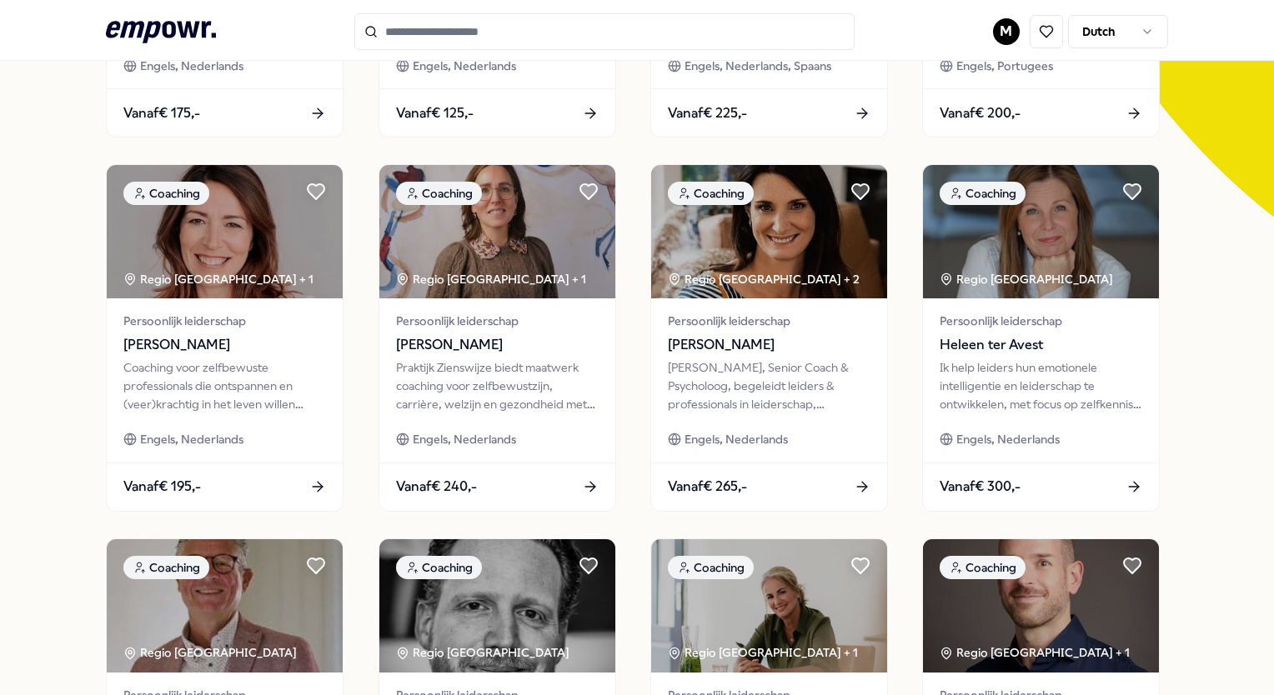
scroll to position [794, 0]
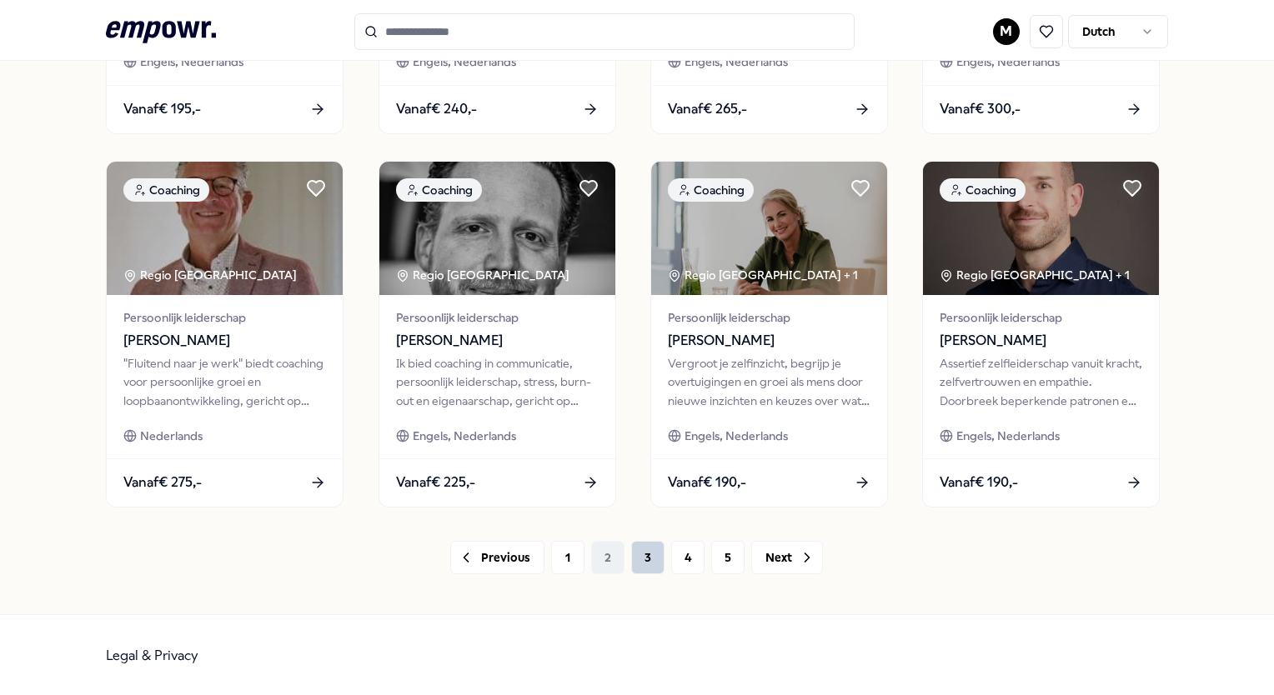
click at [631, 562] on button "3" at bounding box center [647, 557] width 33 height 33
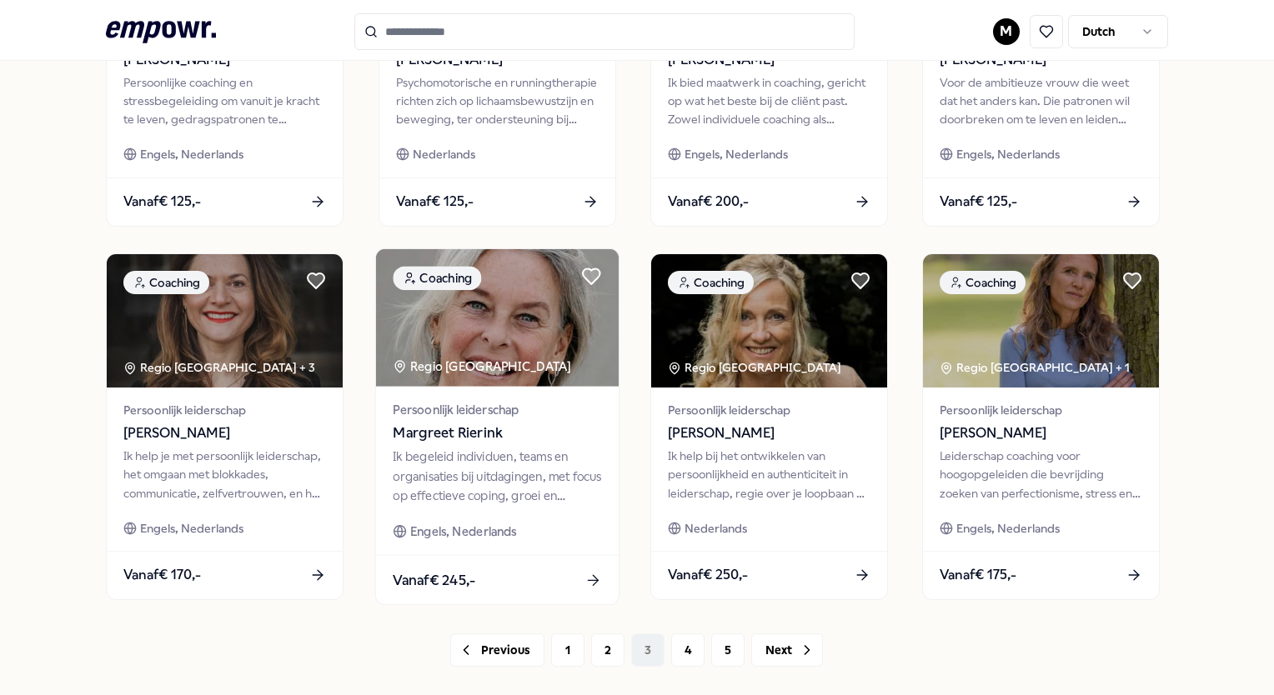
scroll to position [794, 0]
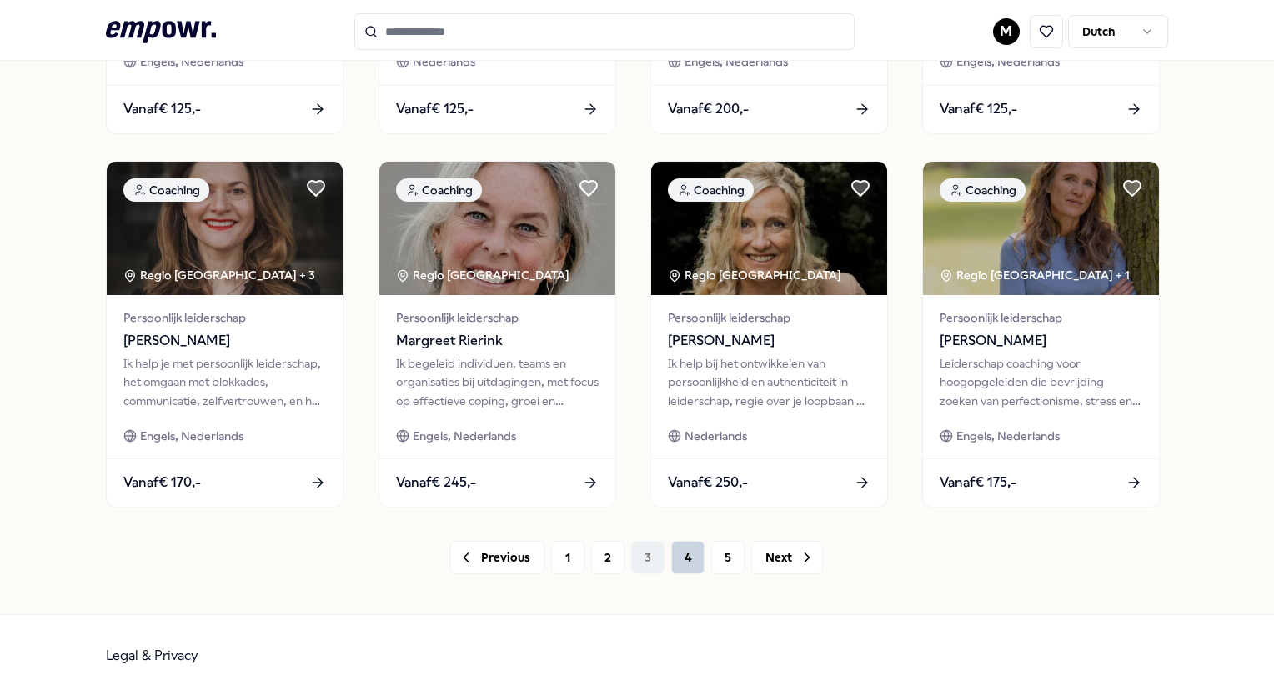
click at [680, 556] on button "4" at bounding box center [687, 557] width 33 height 33
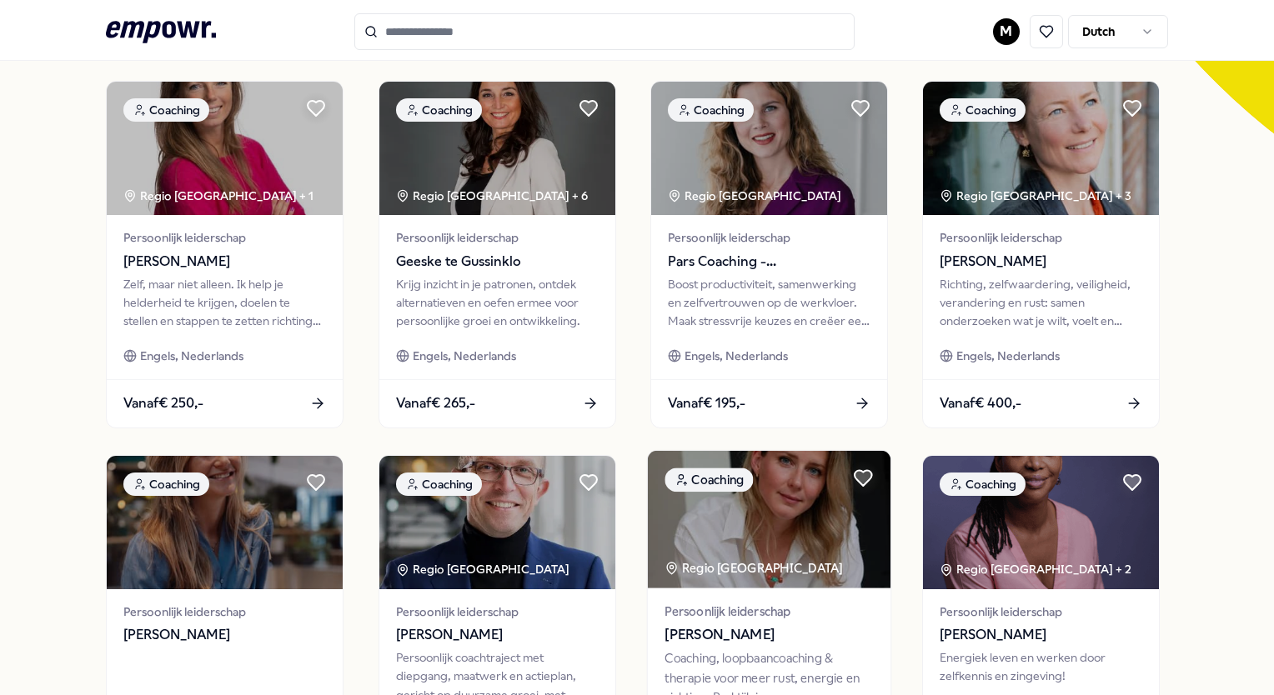
scroll to position [794, 0]
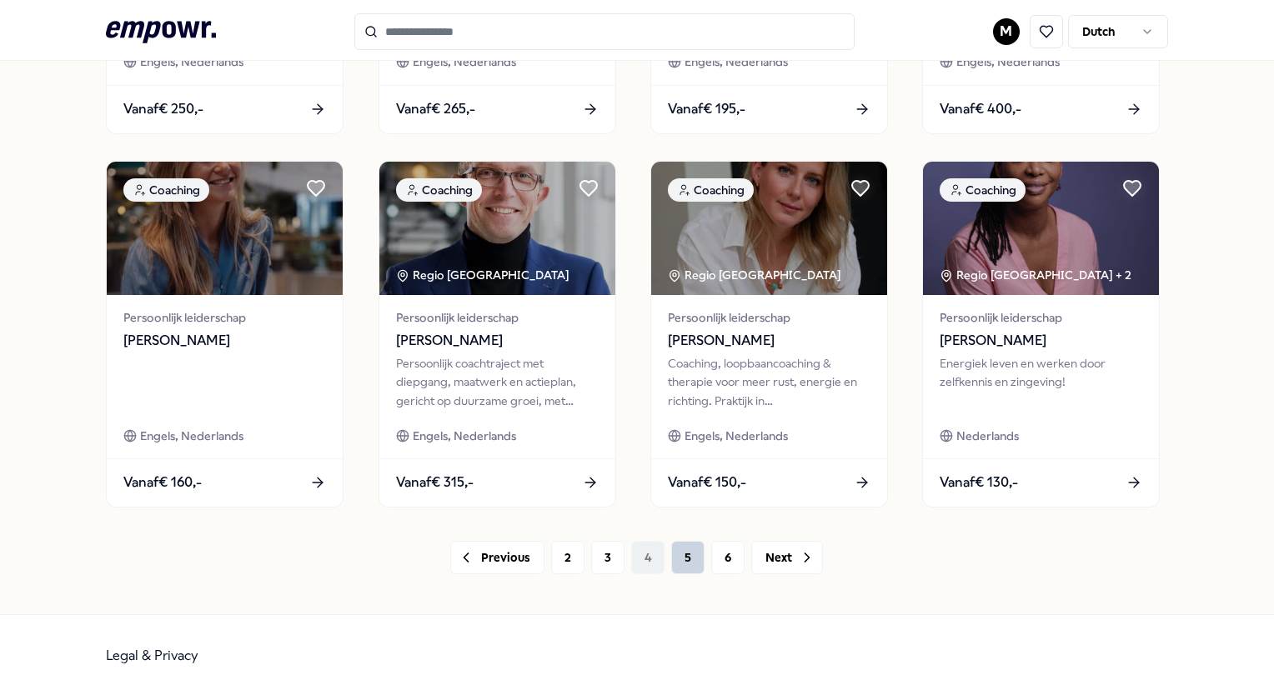
click at [689, 559] on button "5" at bounding box center [687, 557] width 33 height 33
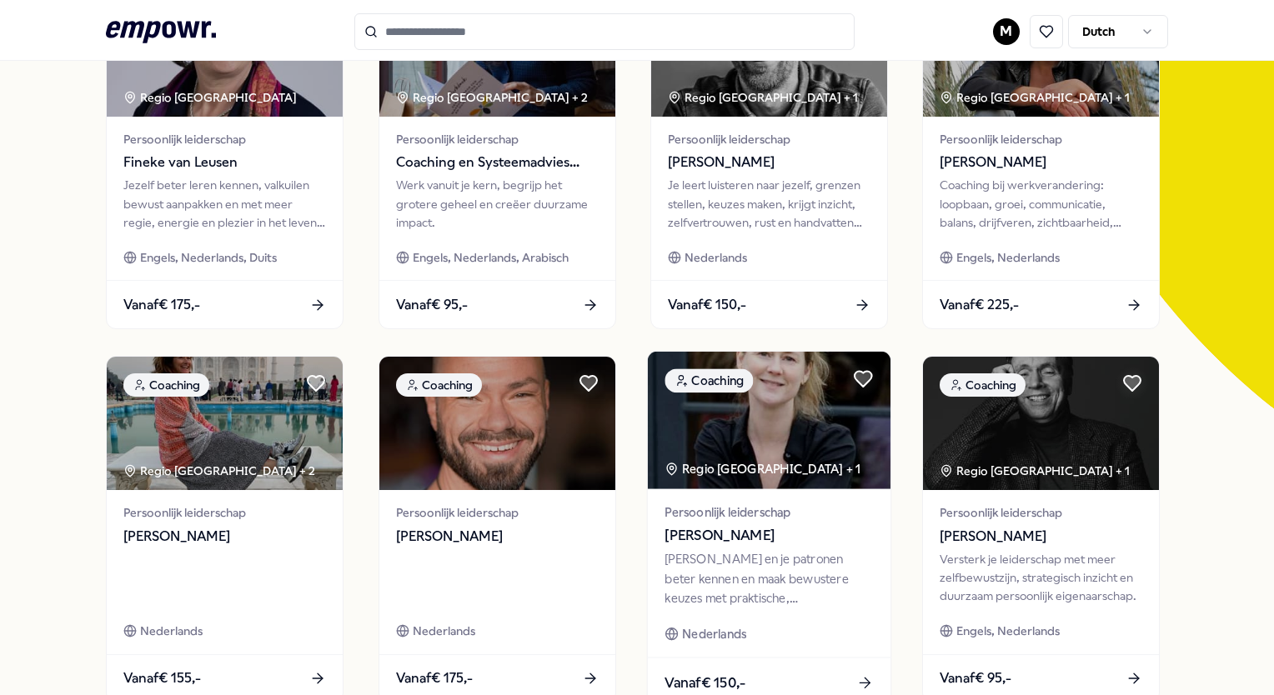
scroll to position [128, 0]
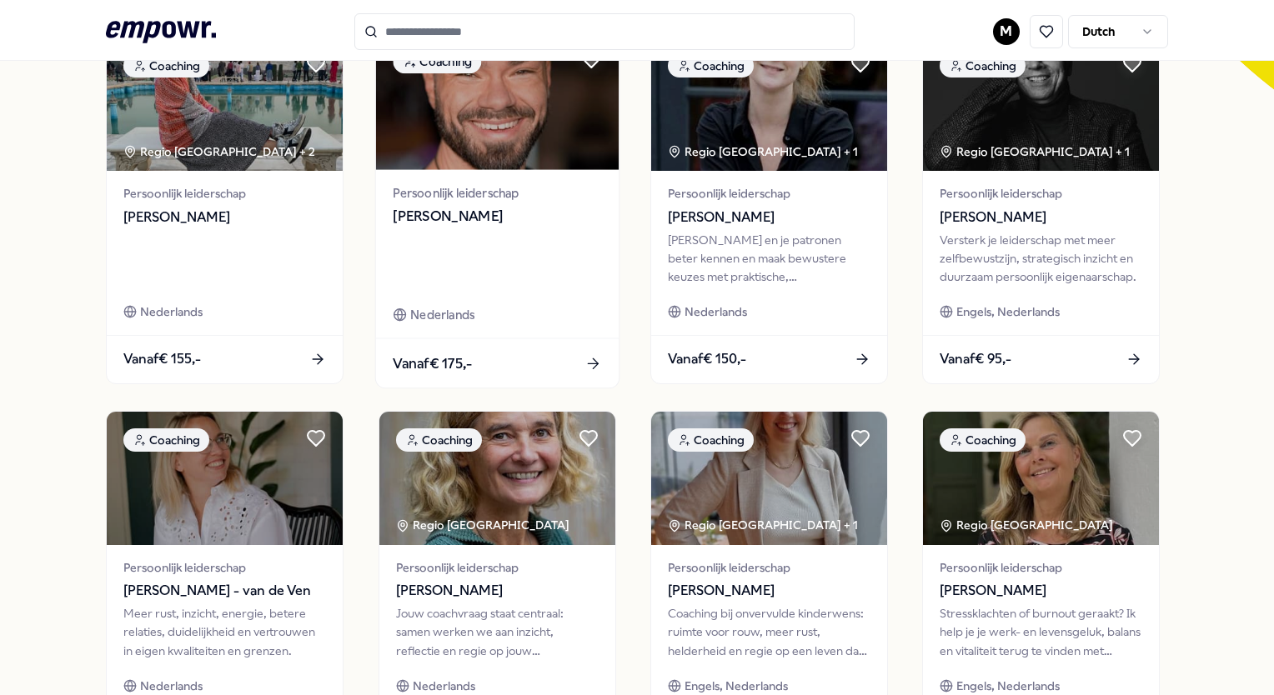
click at [508, 195] on span "Persoonlijk leiderschap" at bounding box center [497, 192] width 208 height 19
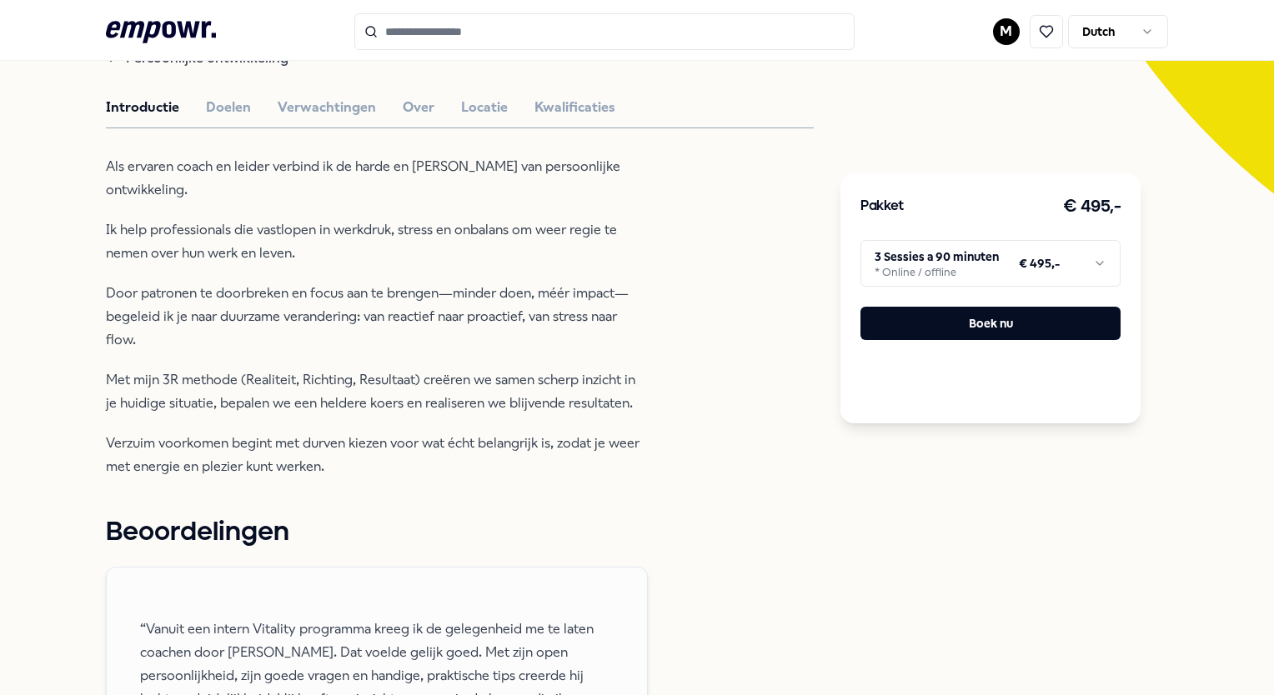
scroll to position [774, 0]
